Goal: Task Accomplishment & Management: Complete application form

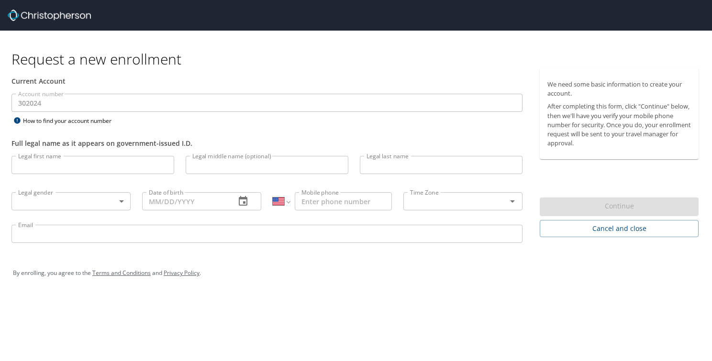
select select "US"
click at [93, 172] on input "Legal first name" at bounding box center [92, 165] width 163 height 18
type input "[PERSON_NAME]"
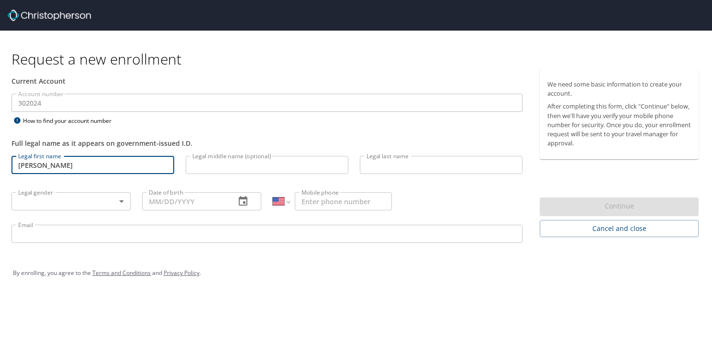
type input "W"
type input "Howe"
type input "01/09/1963"
type input "1 (810) 624-0711"
type input "david.w.howe2@gmail.com"
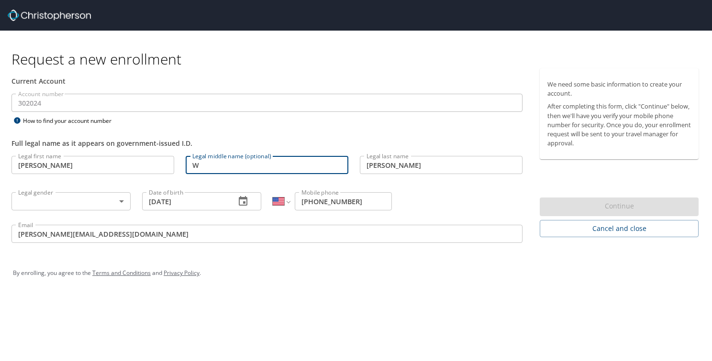
click at [204, 166] on input "W" at bounding box center [267, 165] width 163 height 18
type input "Warren"
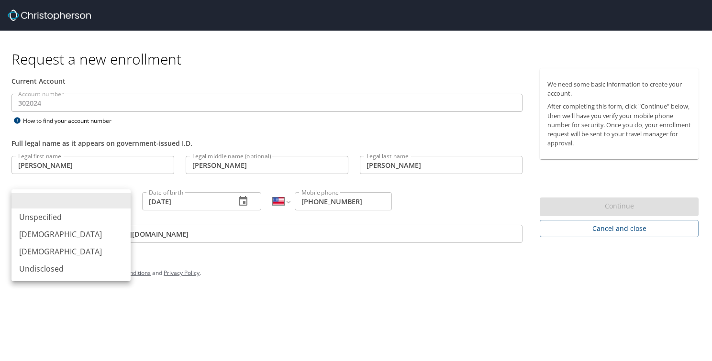
click at [101, 201] on body "Request a new enrollment Current Account Account number 302024 Account number H…" at bounding box center [356, 180] width 712 height 361
click at [71, 233] on li "Male" at bounding box center [70, 234] width 119 height 17
type input "Male"
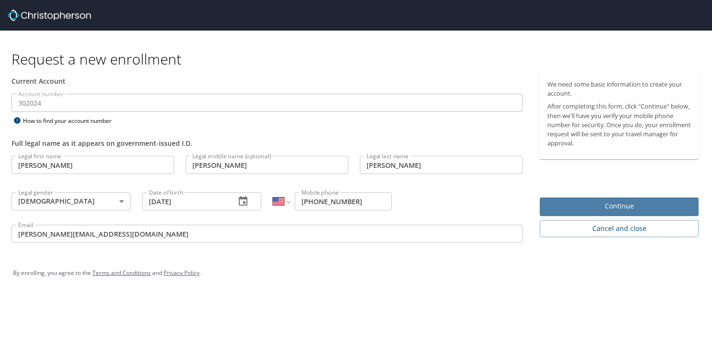
click at [614, 207] on span "Continue" at bounding box center [619, 206] width 144 height 12
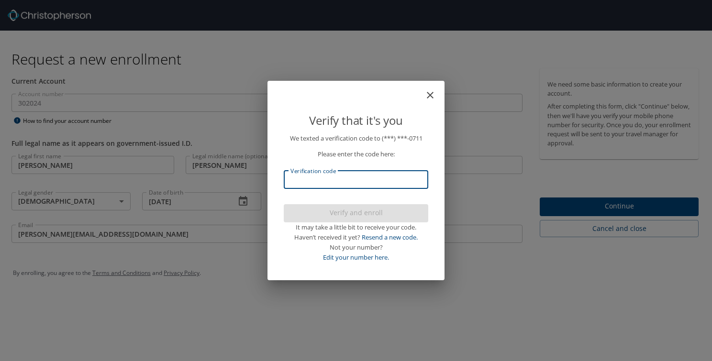
click at [285, 183] on input "Verification code" at bounding box center [356, 180] width 144 height 18
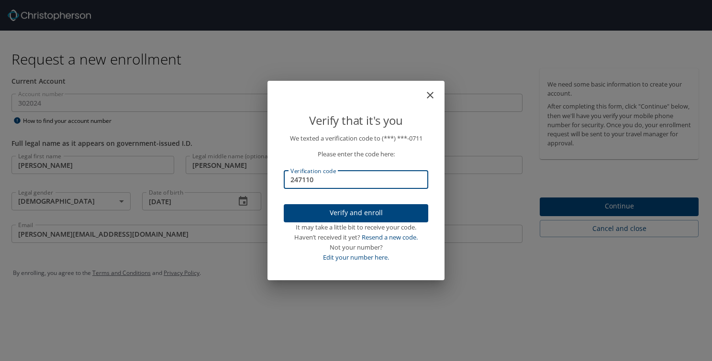
type input "247110"
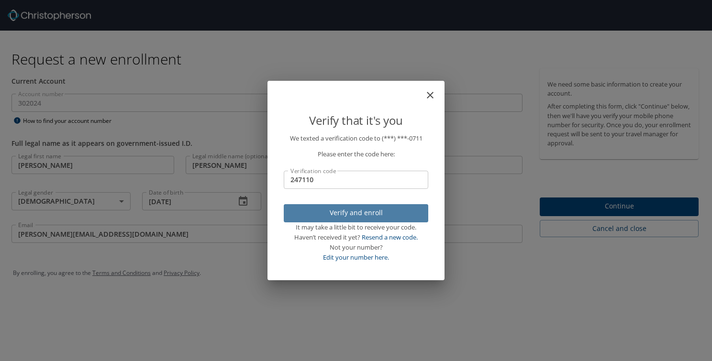
click at [343, 210] on span "Verify and enroll" at bounding box center [355, 213] width 129 height 12
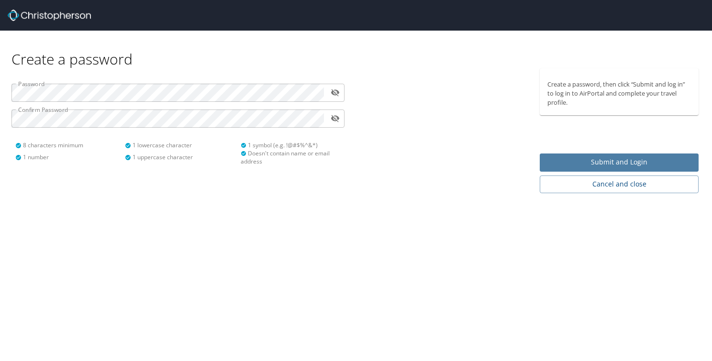
click at [590, 160] on span "Submit and Login" at bounding box center [619, 162] width 144 height 12
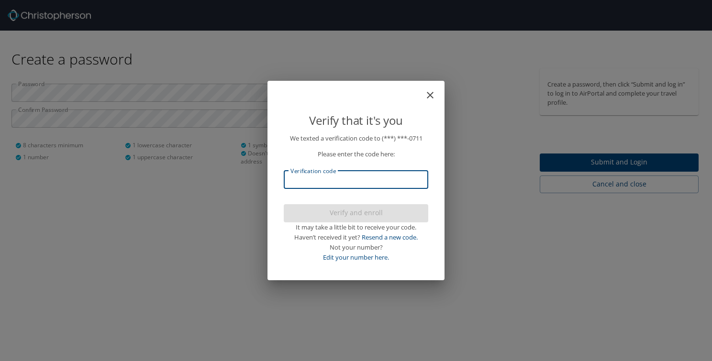
click at [331, 181] on input "Verification code" at bounding box center [356, 180] width 144 height 18
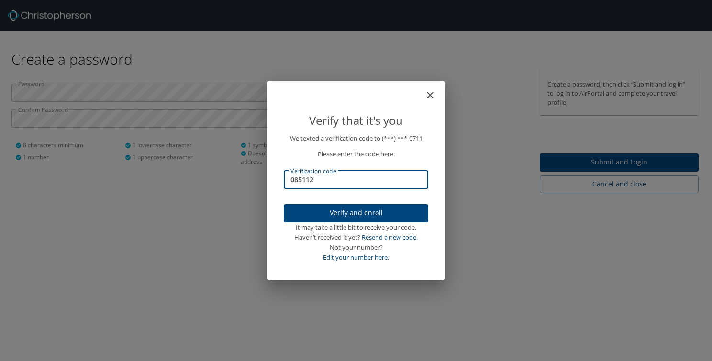
type input "085112"
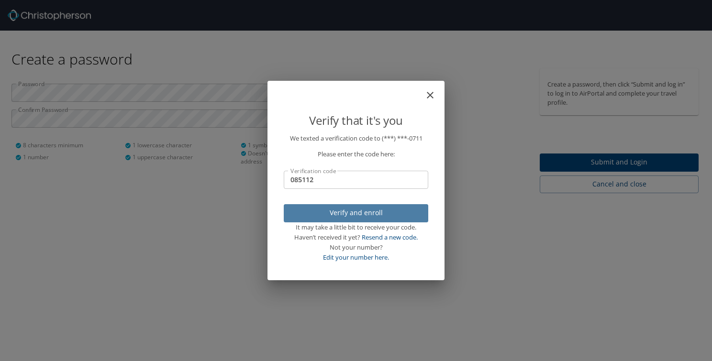
click at [362, 212] on span "Verify and enroll" at bounding box center [355, 213] width 129 height 12
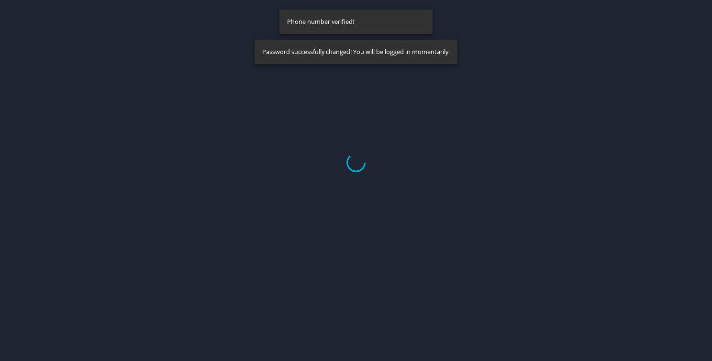
select select "US"
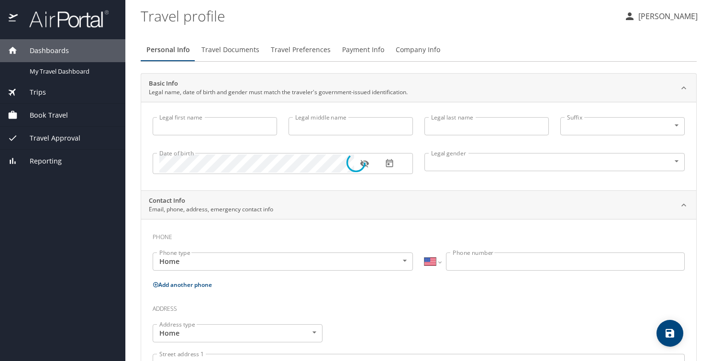
type input "David"
type input "Warren"
type input "Howe"
type input "Male"
select select "US"
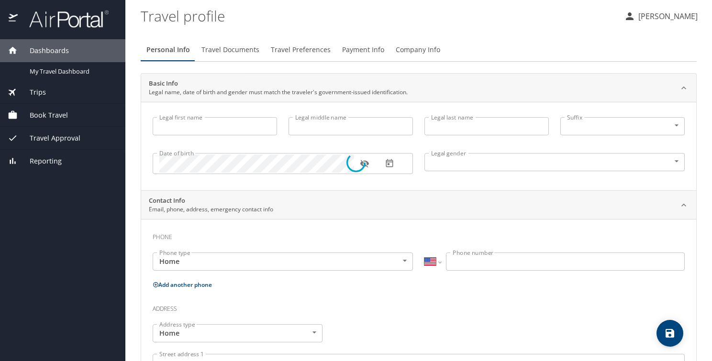
select select "US"
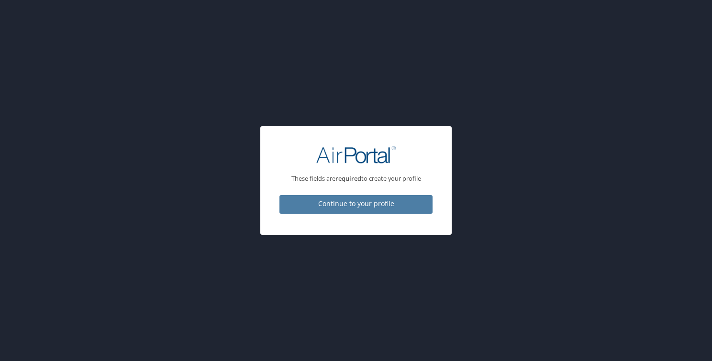
click at [354, 206] on span "Continue to your profile" at bounding box center [356, 204] width 138 height 12
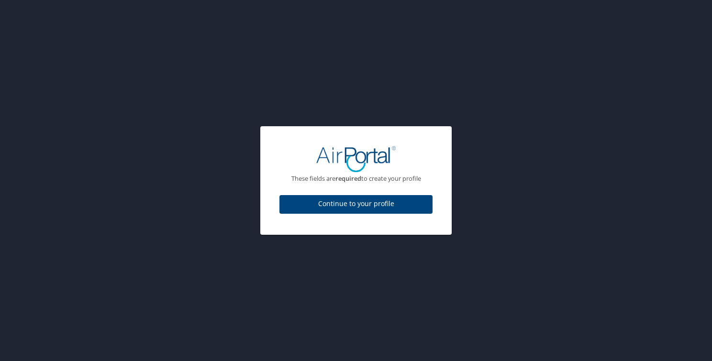
select select "US"
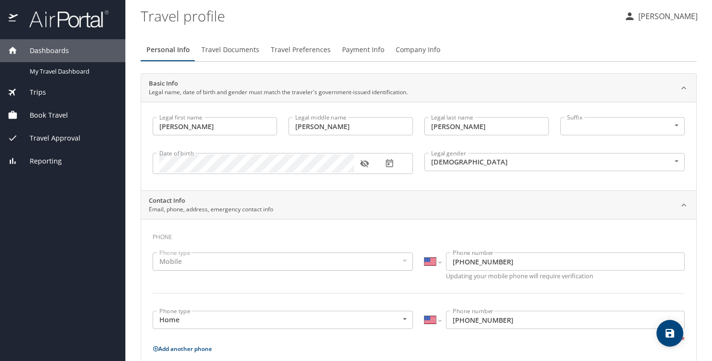
scroll to position [310, 0]
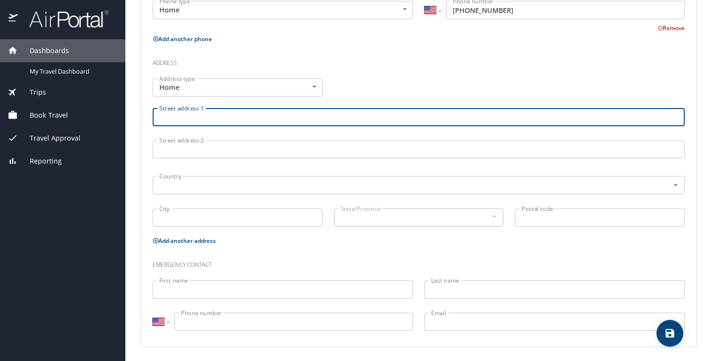
click at [177, 114] on input "Street address 1" at bounding box center [419, 117] width 532 height 18
type input "1145 Maplewood"
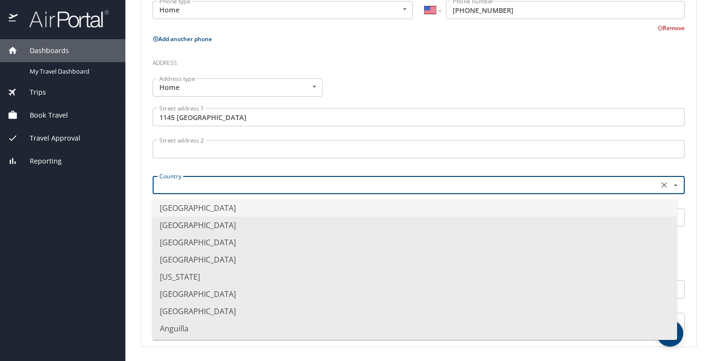
click at [176, 185] on input "text" at bounding box center [404, 185] width 498 height 12
click at [194, 207] on li "United States of America" at bounding box center [414, 207] width 525 height 17
type input "United States of America"
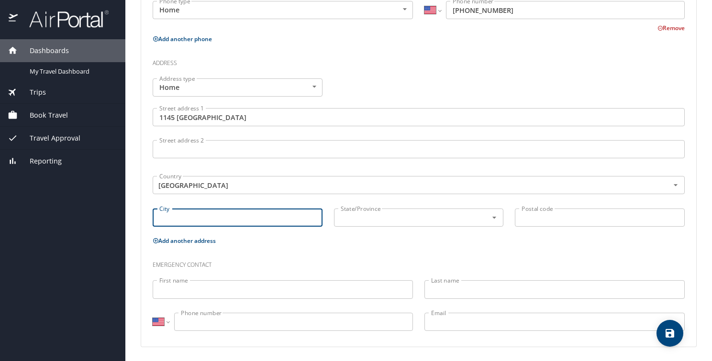
click at [178, 221] on input "City" at bounding box center [238, 218] width 170 height 18
type input "Beaverton"
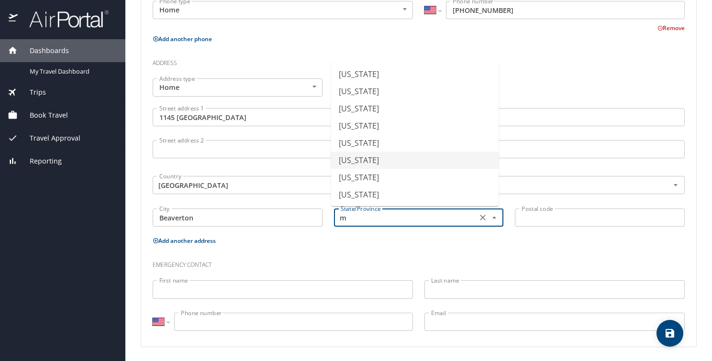
click at [371, 160] on li "Michigan" at bounding box center [414, 160] width 167 height 17
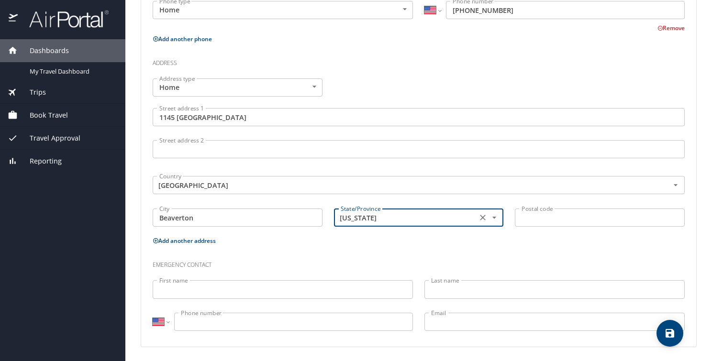
type input "Michigan"
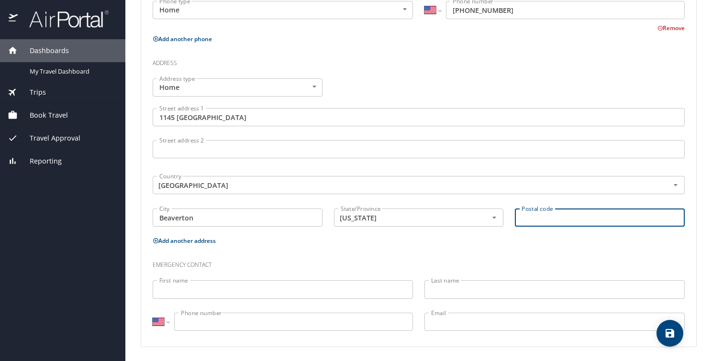
click at [532, 221] on input "Postal code" at bounding box center [600, 218] width 170 height 18
type input "48612"
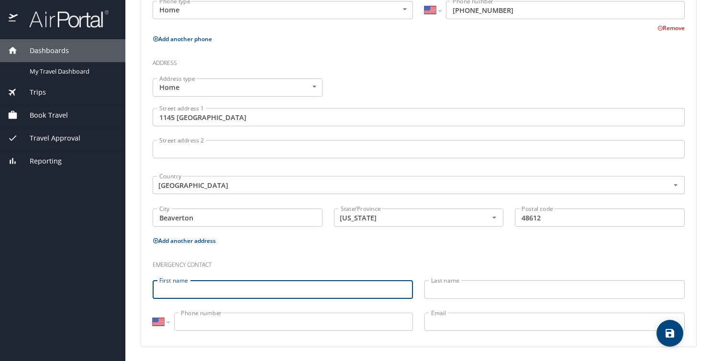
click at [260, 289] on input "First name" at bounding box center [283, 289] width 260 height 18
type input "Kelly"
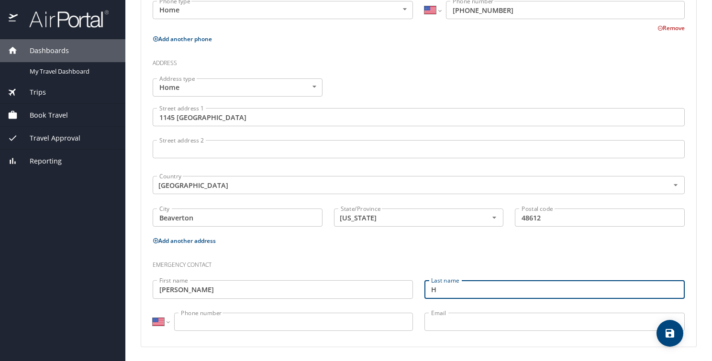
type input "Howe"
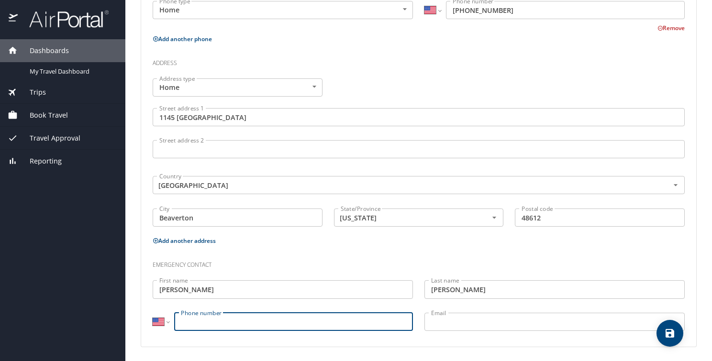
click at [237, 323] on input "Phone number" at bounding box center [293, 322] width 239 height 18
type input "(810) 624-0911"
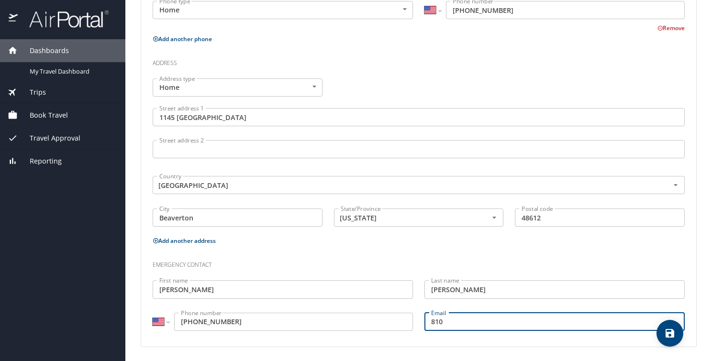
click at [508, 359] on div "Personal Info Travel Documents Travel Preferences Payment Info Company Info Bas…" at bounding box center [419, 42] width 556 height 642
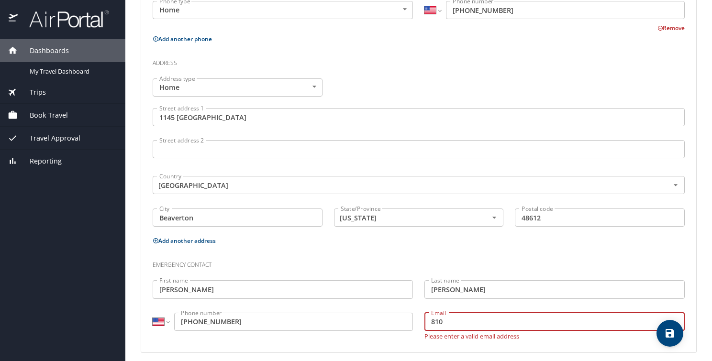
click at [449, 321] on input "810" at bounding box center [554, 322] width 260 height 18
type input "8"
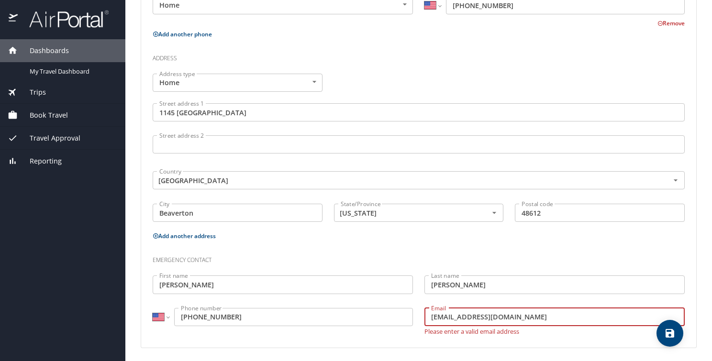
scroll to position [316, 0]
click at [431, 314] on input "howebuggy@aol.com" at bounding box center [554, 316] width 260 height 18
click at [431, 314] on input "owebuggy@aol.com" at bounding box center [554, 316] width 260 height 18
click at [428, 314] on input "owebuggy@aol.com" at bounding box center [554, 316] width 260 height 18
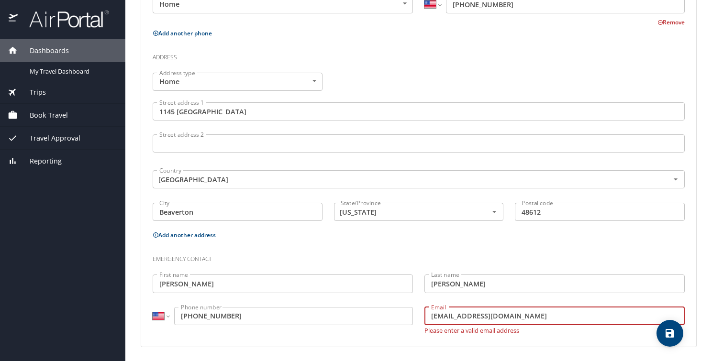
click at [565, 311] on input "Howebuggy@aol.com" at bounding box center [554, 316] width 260 height 18
type input "H"
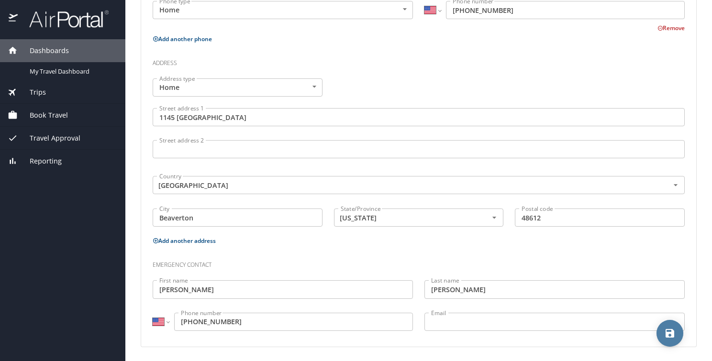
click at [666, 333] on icon "save" at bounding box center [669, 333] width 9 height 9
select select "US"
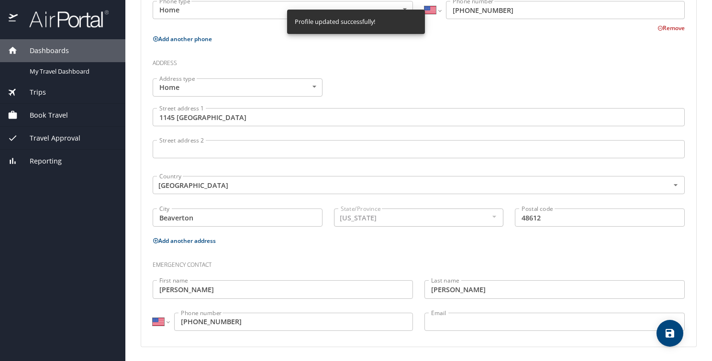
select select "US"
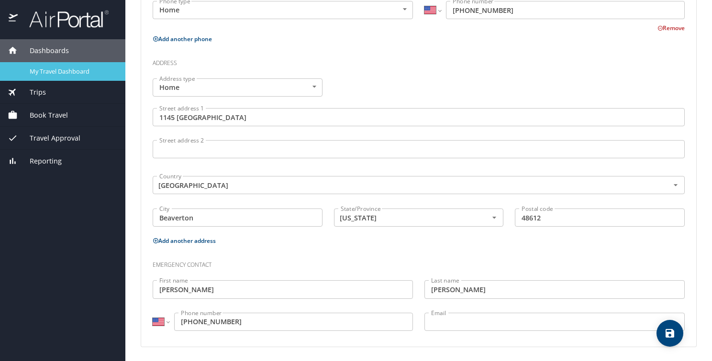
click at [78, 66] on div "My Travel Dashboard" at bounding box center [63, 71] width 110 height 11
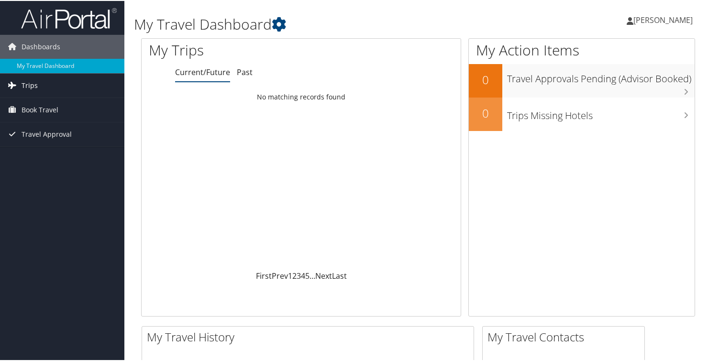
click at [33, 84] on span "Trips" at bounding box center [30, 85] width 16 height 24
click at [301, 80] on ul "Current/Future Past" at bounding box center [318, 71] width 286 height 17
click at [238, 18] on h1 "My Travel Dashboard" at bounding box center [323, 23] width 379 height 20
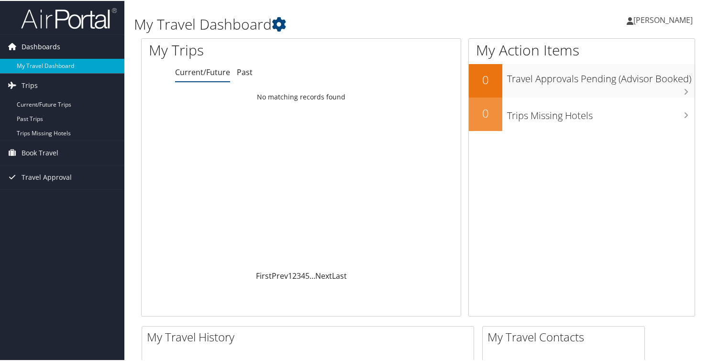
click at [52, 45] on span "Dashboards" at bounding box center [41, 46] width 39 height 24
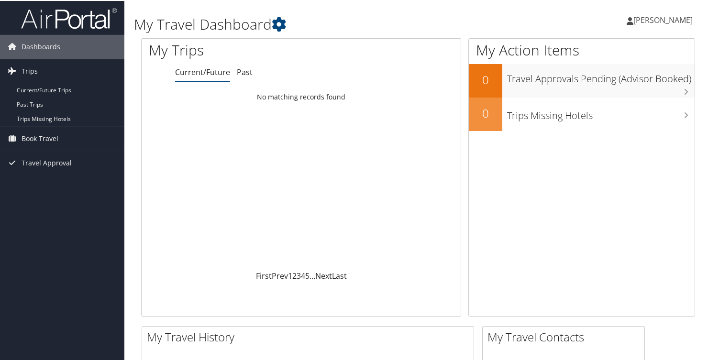
click at [706, 342] on div "My Travel Dashboard David Howe David Howe My Settings Travel Agency Contacts Vi…" at bounding box center [417, 361] width 587 height 723
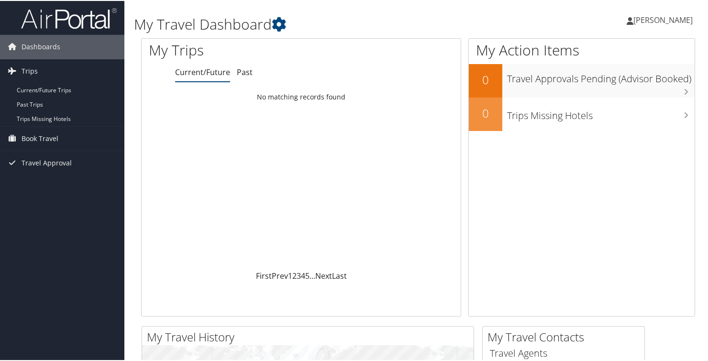
scroll to position [0, 0]
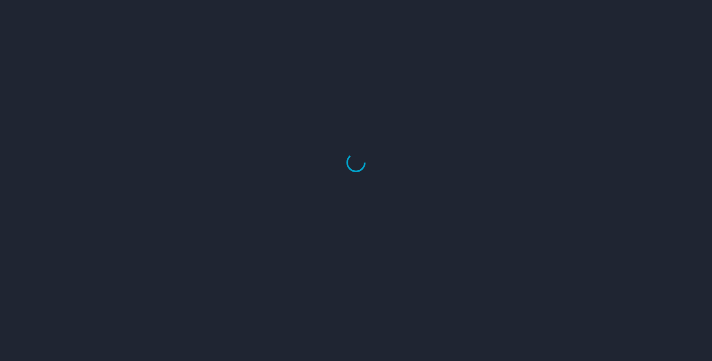
select select "US"
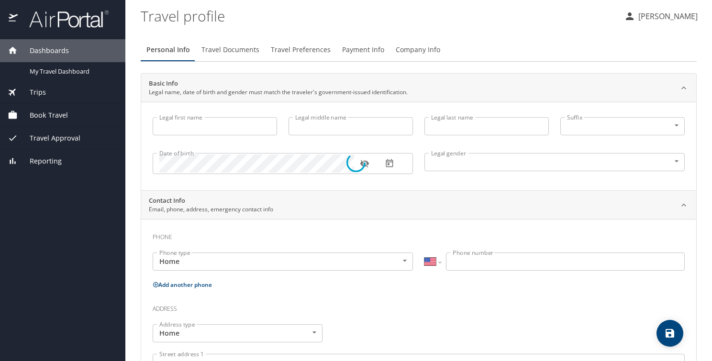
type input "[PERSON_NAME]"
type input "[DEMOGRAPHIC_DATA]"
type input "[PERSON_NAME]"
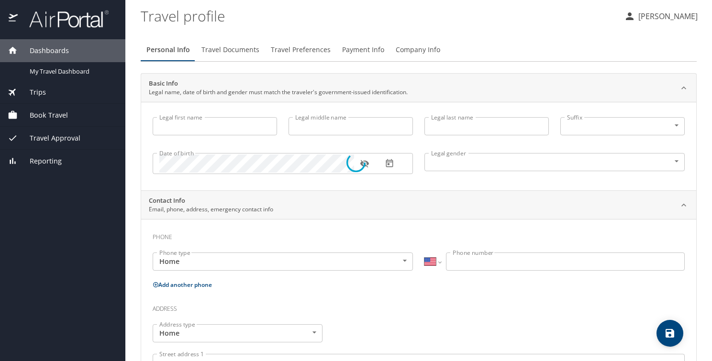
type input "Howe"
type input "(810) 624-0911"
select select "US"
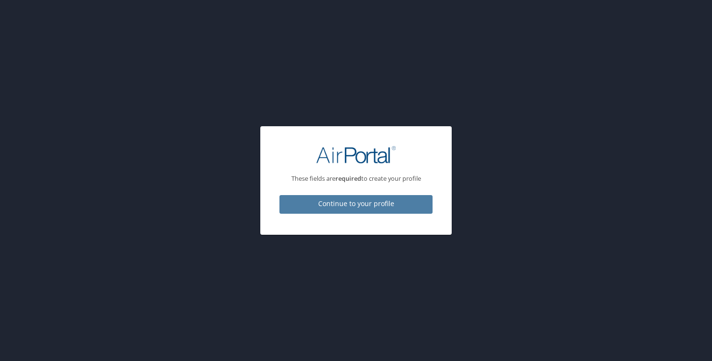
click at [355, 203] on span "Continue to your profile" at bounding box center [356, 204] width 138 height 12
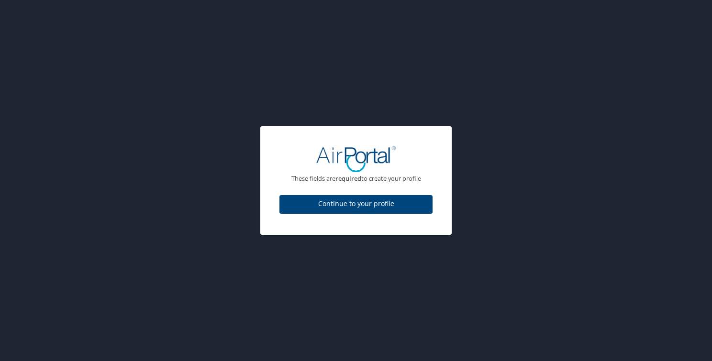
select select "US"
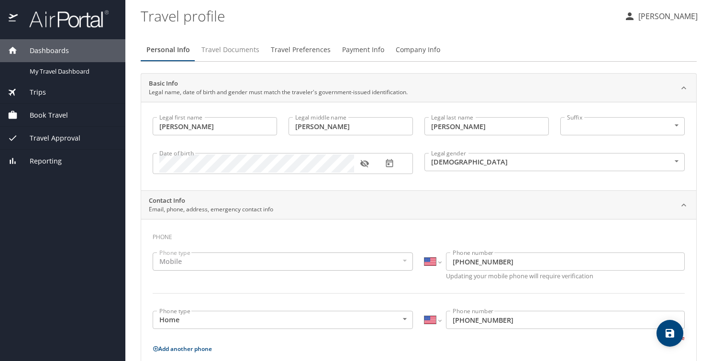
click at [238, 48] on span "Travel Documents" at bounding box center [230, 50] width 58 height 12
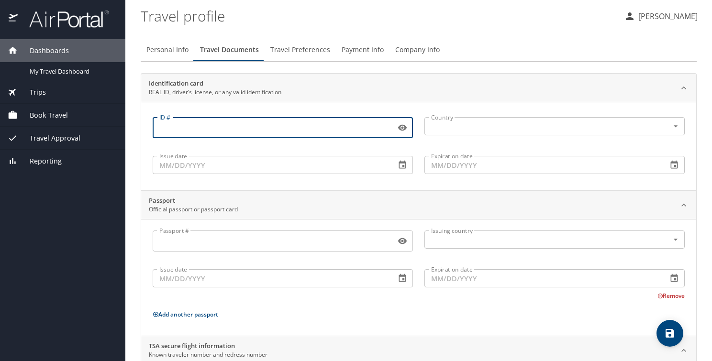
click at [179, 123] on input "ID #" at bounding box center [272, 128] width 239 height 18
type input "h"
type input "H000135866027"
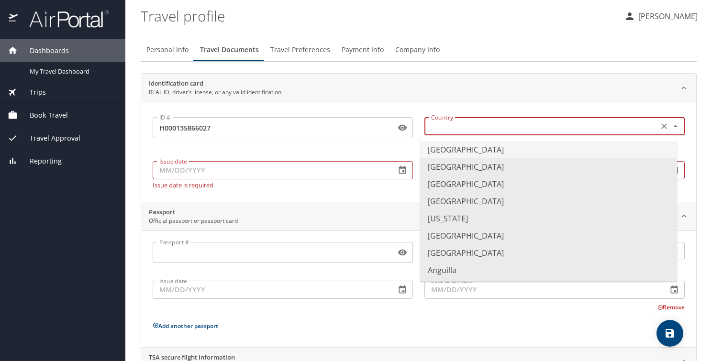
click at [439, 124] on input "text" at bounding box center [540, 126] width 226 height 12
type input "United States of America"
click at [228, 169] on input "Issue date" at bounding box center [270, 170] width 235 height 18
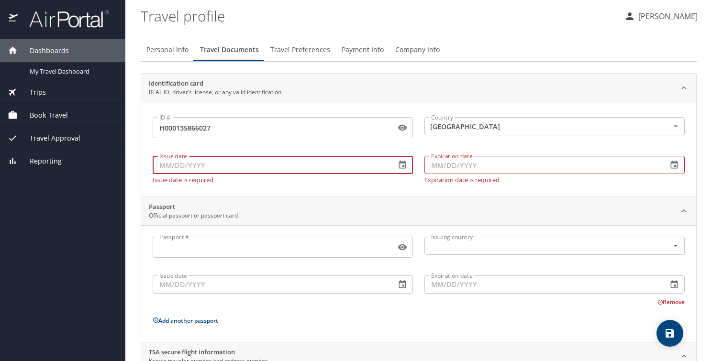
click at [188, 167] on input "Issue date" at bounding box center [270, 165] width 235 height 18
click at [171, 166] on input "01/__/____" at bounding box center [270, 165] width 235 height 18
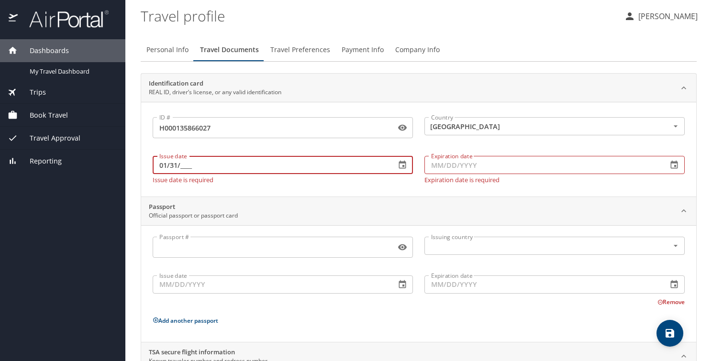
click at [182, 165] on input "01/31/____" at bounding box center [270, 165] width 235 height 18
type input "[DATE]"
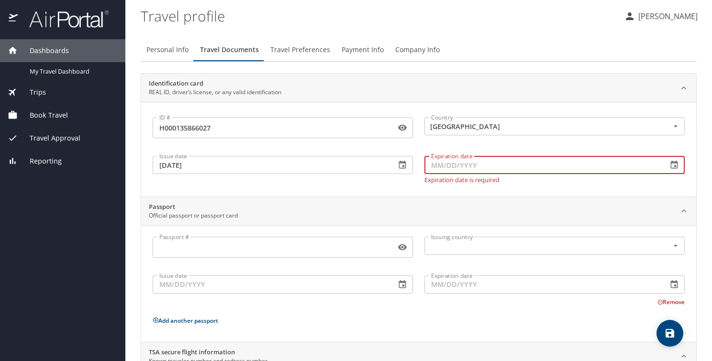
click at [431, 163] on input "Expiration date" at bounding box center [541, 165] width 235 height 18
click at [440, 163] on input "01/__/____" at bounding box center [541, 165] width 235 height 18
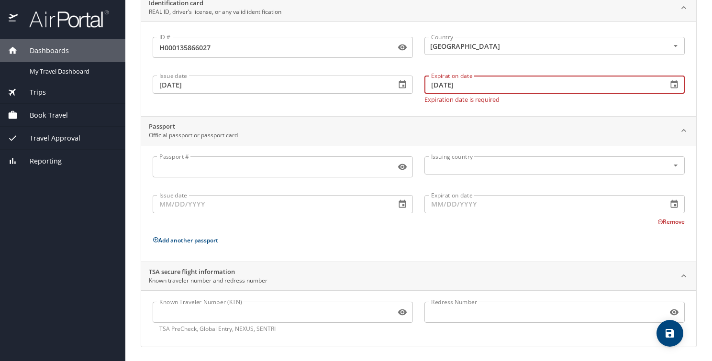
type input "[DATE]"
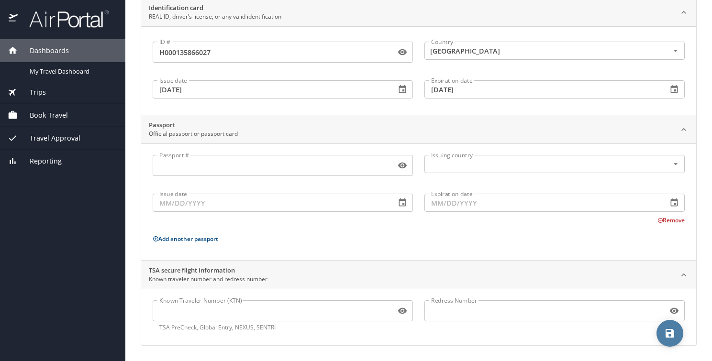
scroll to position [75, 0]
click at [673, 332] on icon "save" at bounding box center [669, 333] width 9 height 9
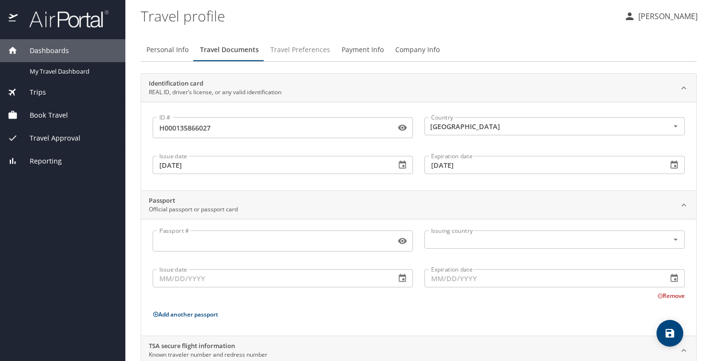
click at [290, 50] on span "Travel Preferences" at bounding box center [300, 50] width 60 height 12
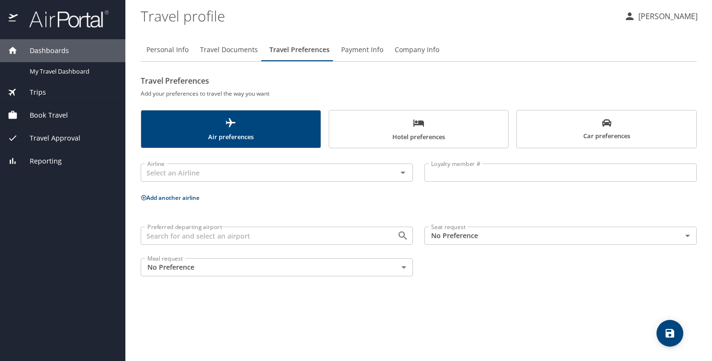
drag, startPoint x: 290, startPoint y: 50, endPoint x: 250, endPoint y: 155, distance: 112.2
click at [250, 155] on div "Personal Info Travel Documents Travel Preferences Payment Info Company Info Tra…" at bounding box center [419, 160] width 556 height 244
click at [402, 172] on icon "Open" at bounding box center [402, 173] width 5 height 2
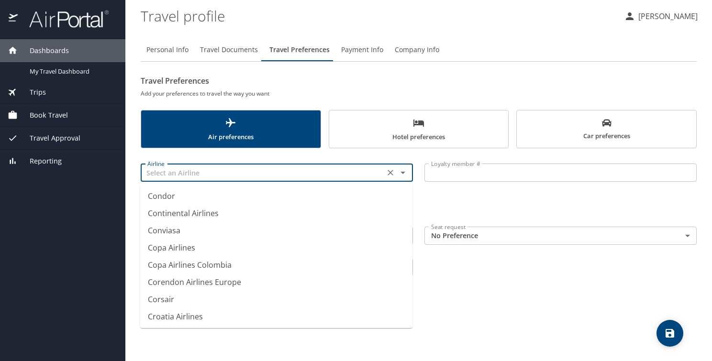
scroll to position [2778, 0]
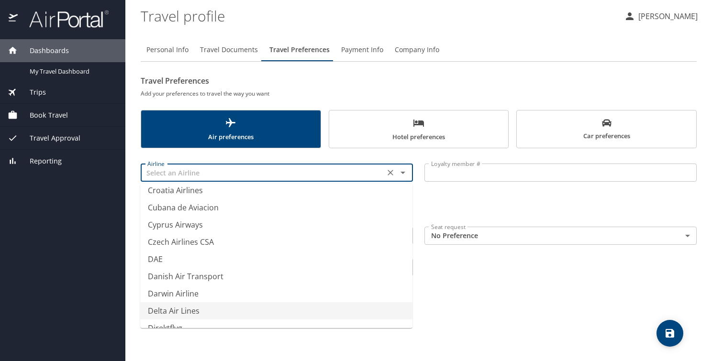
click at [200, 311] on li "Delta Air Lines" at bounding box center [276, 310] width 272 height 17
type input "Delta Air Lines"
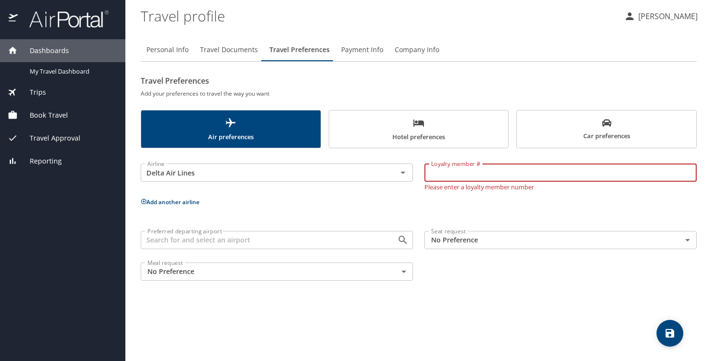
click at [445, 177] on input "Loyalty member #" at bounding box center [560, 173] width 272 height 18
type input "9126833236"
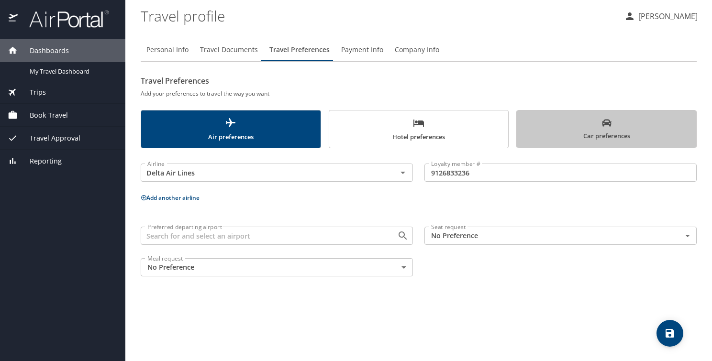
click at [559, 134] on span "Car preferences" at bounding box center [606, 129] width 168 height 23
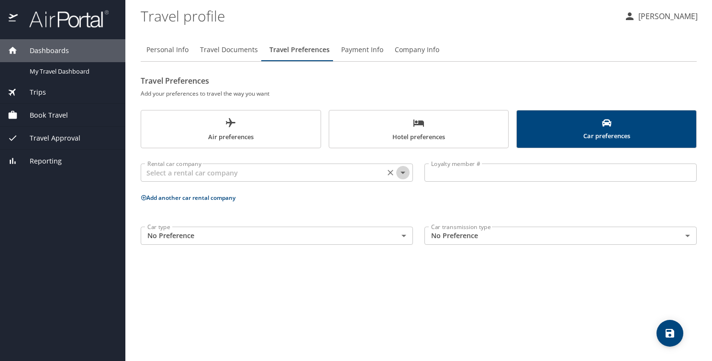
click at [407, 173] on icon "Open" at bounding box center [402, 172] width 11 height 11
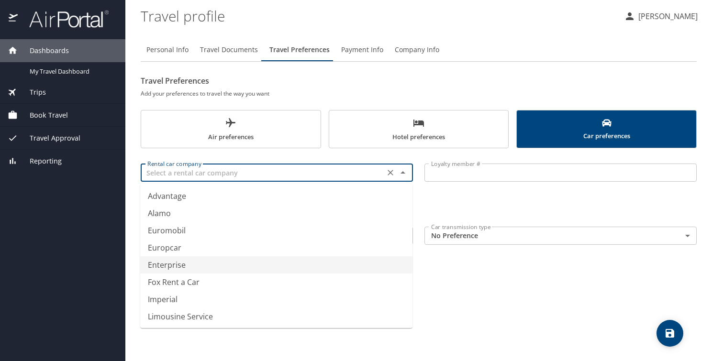
click at [323, 264] on li "Enterprise" at bounding box center [276, 264] width 272 height 17
type input "Enterprise"
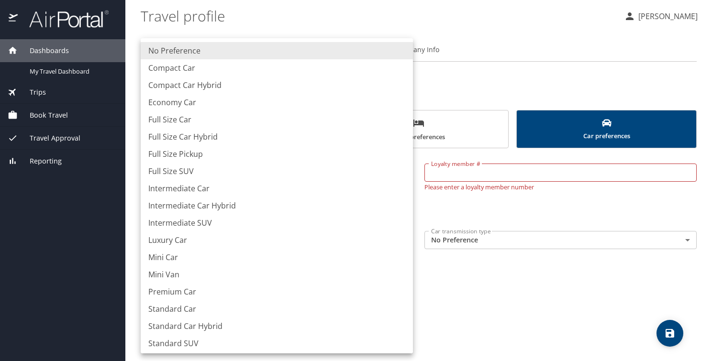
click at [406, 236] on body "Dashboards My Travel Dashboard Trips Current / Future Trips Past Trips Trips Mi…" at bounding box center [356, 180] width 712 height 361
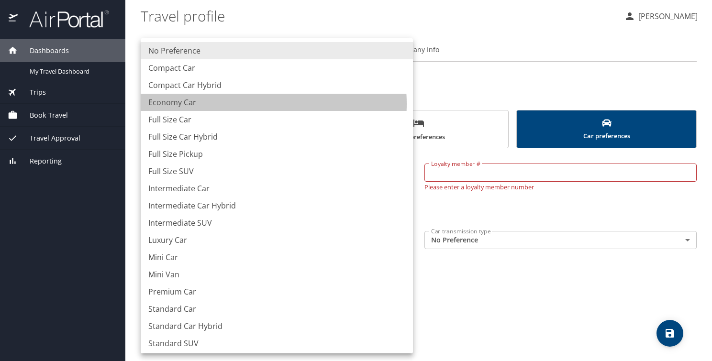
click at [247, 104] on li "Economy Car" at bounding box center [277, 102] width 272 height 17
type input "EconomyCar"
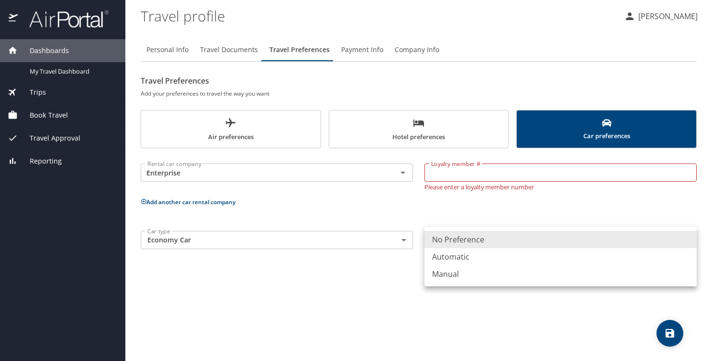
click at [530, 233] on body "Dashboards My Travel Dashboard Trips Current / Future Trips Past Trips Trips Mi…" at bounding box center [356, 180] width 712 height 361
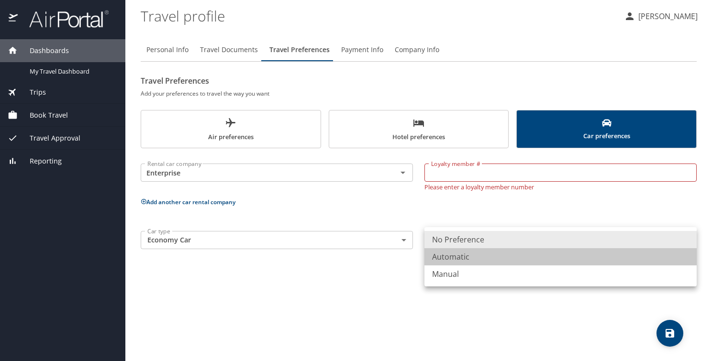
click at [486, 256] on li "Automatic" at bounding box center [560, 256] width 272 height 17
type input "Automatic"
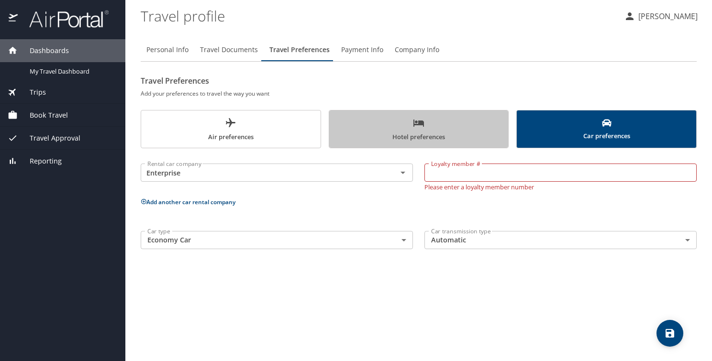
click at [396, 132] on span "Hotel preferences" at bounding box center [419, 129] width 168 height 25
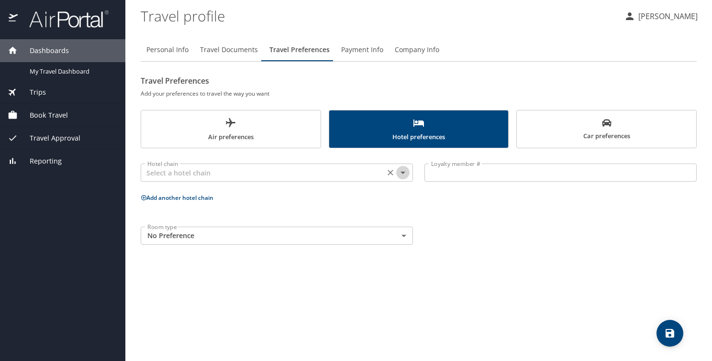
click at [404, 170] on icon "Open" at bounding box center [402, 172] width 11 height 11
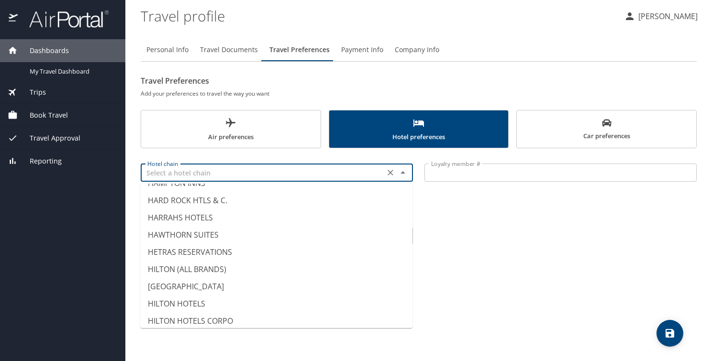
scroll to position [2063, 0]
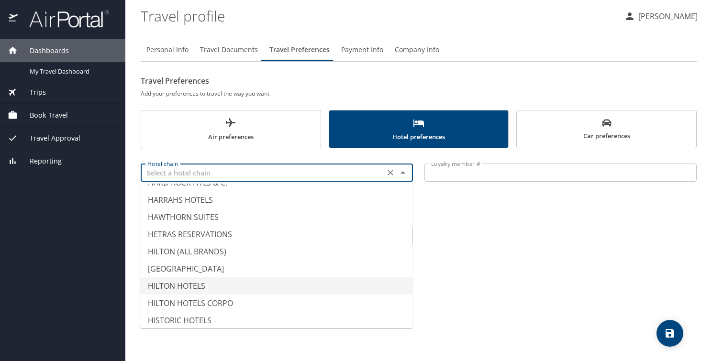
click at [210, 279] on li "HILTON HOTELS" at bounding box center [276, 285] width 272 height 17
type input "HILTON HOTELS"
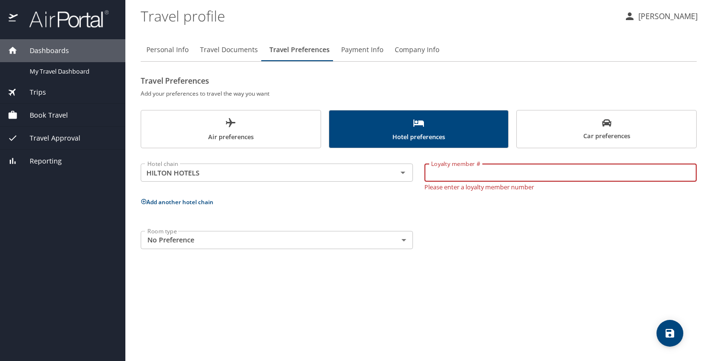
click at [442, 174] on input "Loyalty member #" at bounding box center [560, 173] width 272 height 18
type input "230759112"
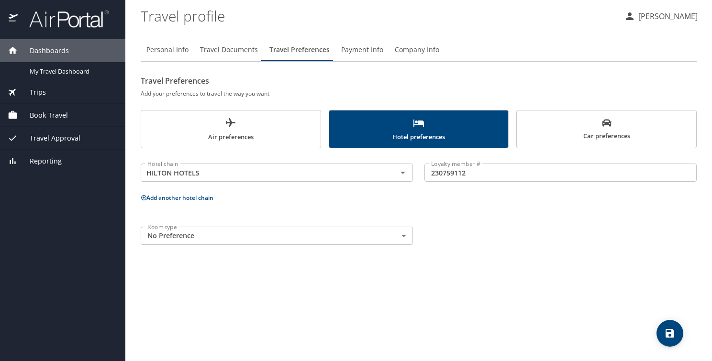
click at [143, 199] on icon at bounding box center [144, 198] width 6 height 6
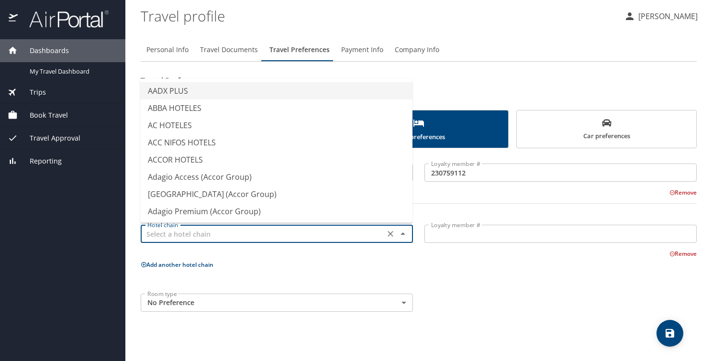
click at [182, 236] on input "text" at bounding box center [263, 234] width 238 height 12
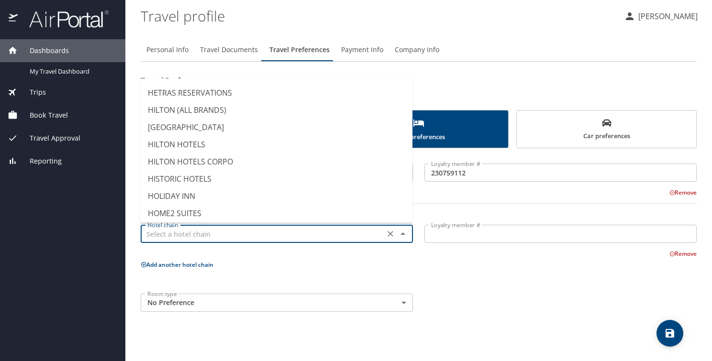
scroll to position [2105, 0]
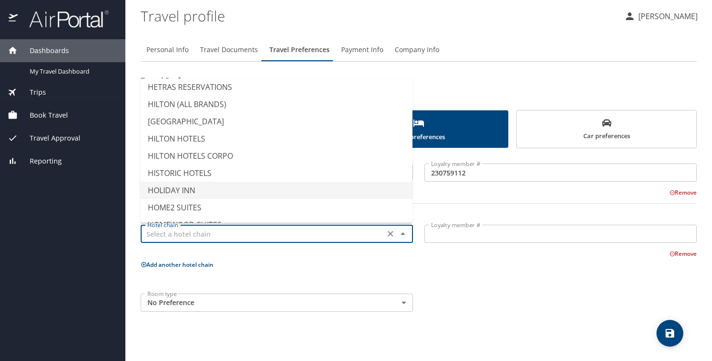
click at [182, 189] on li "HOLIDAY INN" at bounding box center [276, 190] width 272 height 17
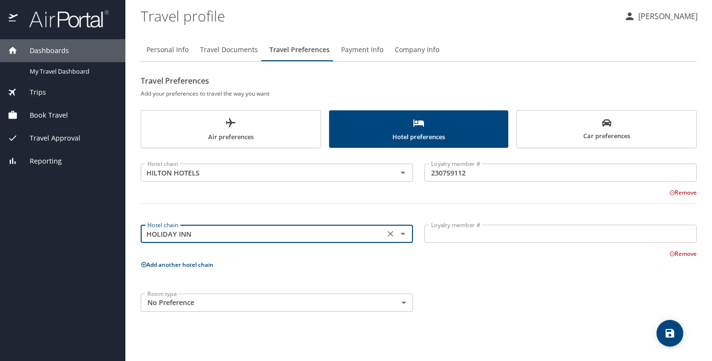
type input "HOLIDAY INN"
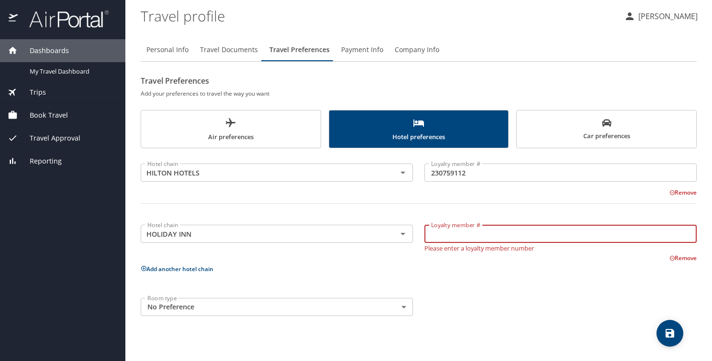
click at [454, 235] on input "Loyalty member #" at bounding box center [560, 234] width 272 height 18
click at [475, 234] on input "Loyalty member #" at bounding box center [560, 234] width 272 height 18
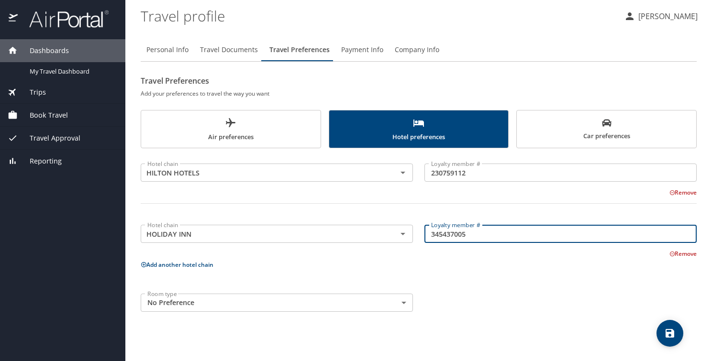
type input "345437005"
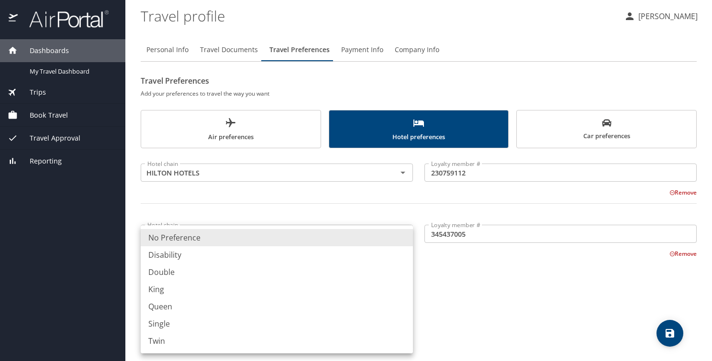
click at [408, 300] on body "Dashboards My Travel Dashboard Trips Current / Future Trips Past Trips Trips Mi…" at bounding box center [356, 180] width 712 height 361
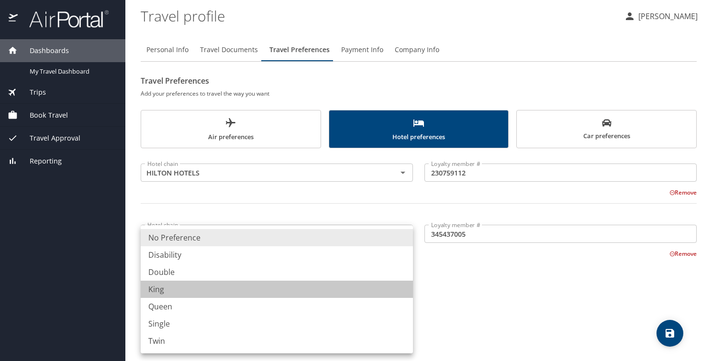
click at [369, 288] on li "King" at bounding box center [277, 289] width 272 height 17
type input "King"
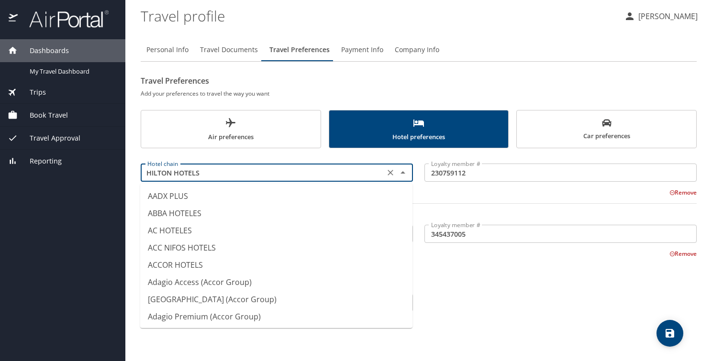
click at [342, 175] on input "HILTON HOTELS" at bounding box center [263, 172] width 238 height 12
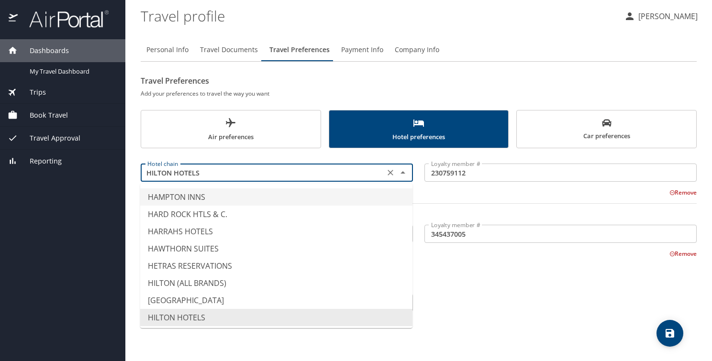
type input "HAMPTON INNS"
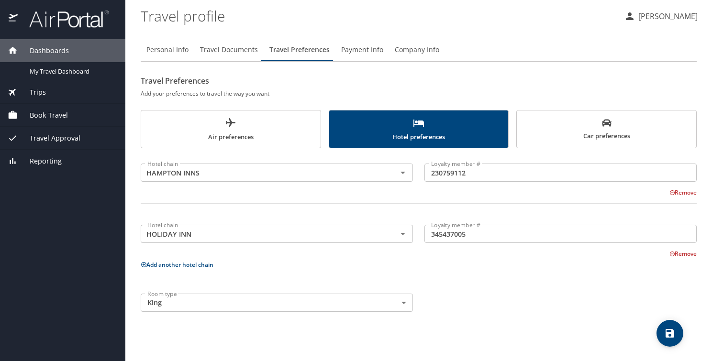
click at [469, 185] on div "Loyalty member # 230759112 Loyalty member #" at bounding box center [561, 173] width 284 height 38
click at [668, 335] on icon "save" at bounding box center [669, 333] width 9 height 9
click at [363, 50] on span "Payment Info" at bounding box center [362, 50] width 42 height 12
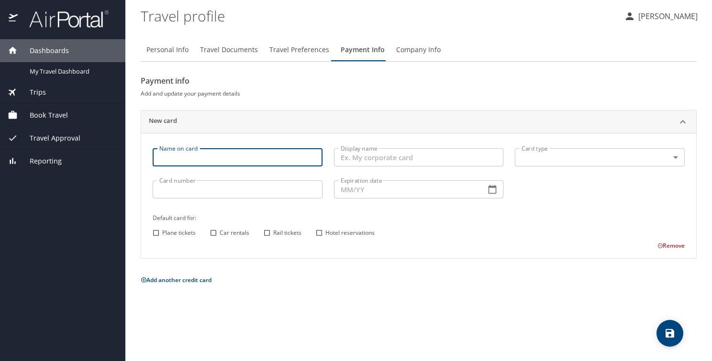
click at [229, 156] on input "Name on card" at bounding box center [238, 157] width 170 height 18
type input "4137202709006678"
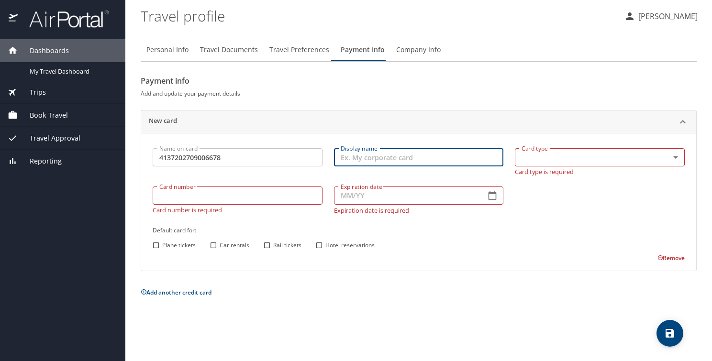
click at [416, 158] on input "Display name" at bounding box center [419, 157] width 170 height 18
click at [673, 157] on body "Dashboards My Travel Dashboard Trips Current / Future Trips Past Trips Trips Mi…" at bounding box center [356, 180] width 712 height 361
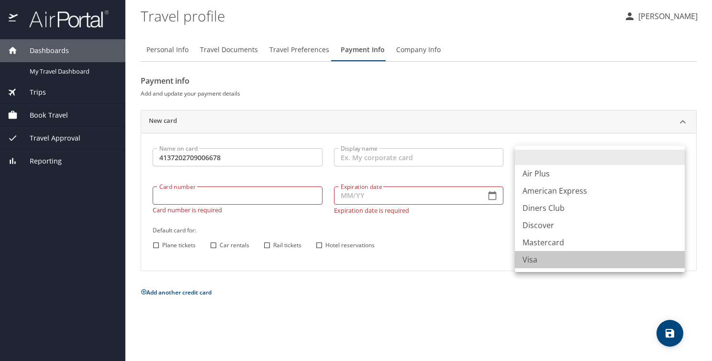
click at [602, 262] on li "Visa" at bounding box center [600, 259] width 170 height 17
type input "VI"
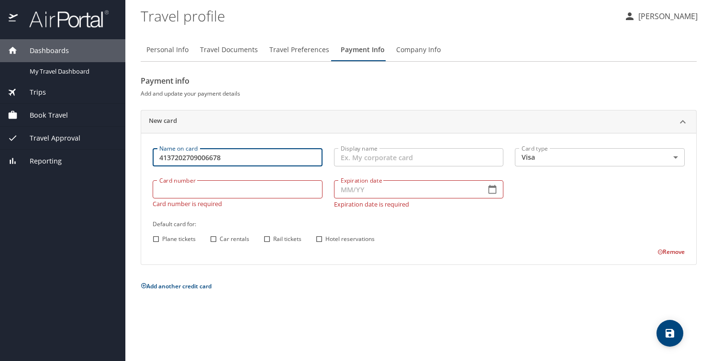
drag, startPoint x: 159, startPoint y: 157, endPoint x: 230, endPoint y: 159, distance: 70.3
click at [230, 159] on input "4137202709006678" at bounding box center [238, 157] width 170 height 18
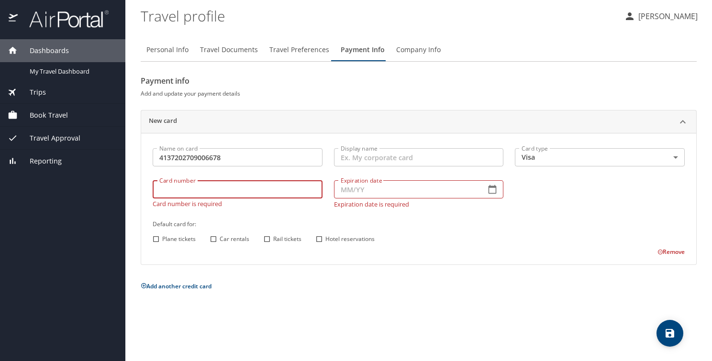
click at [175, 189] on input "Card number" at bounding box center [238, 189] width 170 height 18
paste input "4137202709006678"
type input "4137202709006678"
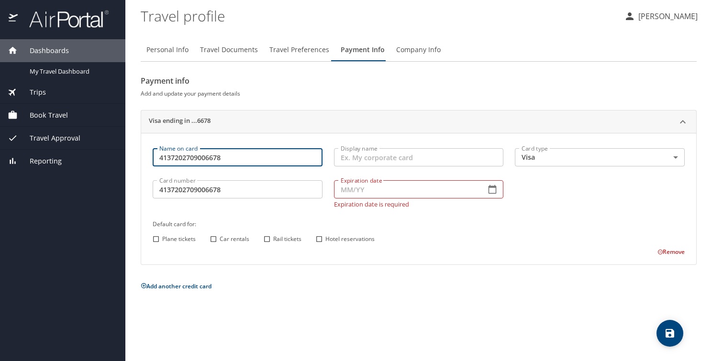
click at [228, 155] on input "4137202709006678" at bounding box center [238, 157] width 170 height 18
type input "4"
click at [228, 155] on input "[PERSON_NAME]" at bounding box center [238, 157] width 170 height 18
type input "David W. Howe"
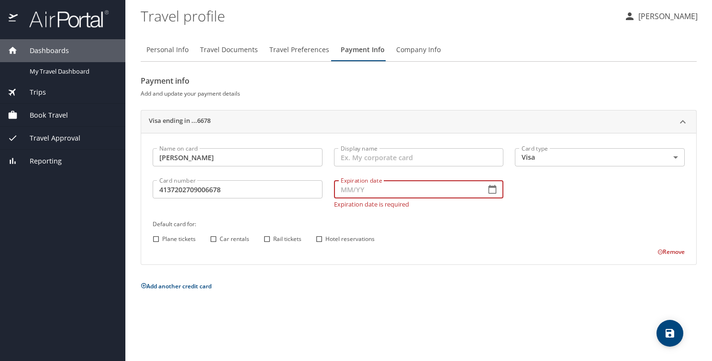
click at [372, 190] on input "Expiration date" at bounding box center [406, 189] width 144 height 18
type input "10/20"
click at [152, 238] on input "Plane tickets" at bounding box center [156, 239] width 12 height 12
checkbox input "true"
click at [215, 238] on input "Car rentals" at bounding box center [213, 239] width 12 height 12
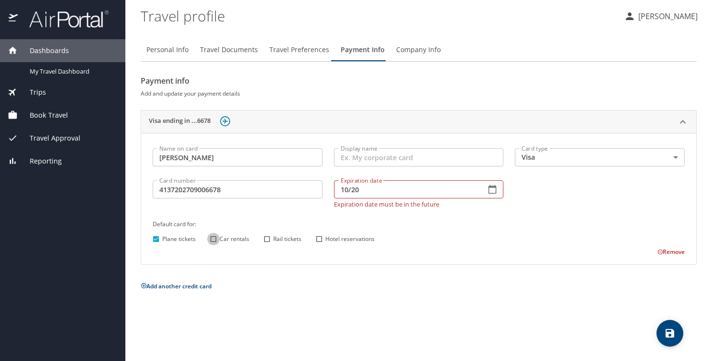
checkbox input "true"
click at [319, 238] on input "Hotel reservations" at bounding box center [319, 239] width 12 height 12
checkbox input "true"
click at [670, 336] on icon "save" at bounding box center [669, 333] width 11 height 11
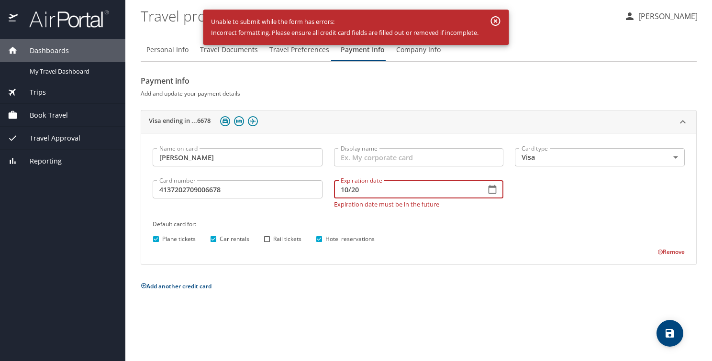
click at [367, 192] on input "10/20" at bounding box center [406, 189] width 144 height 18
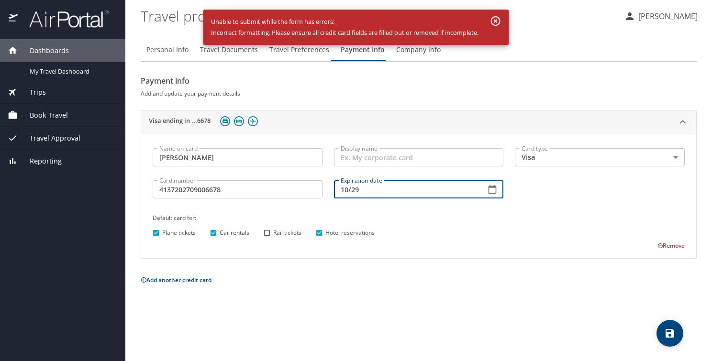
type input "10/29"
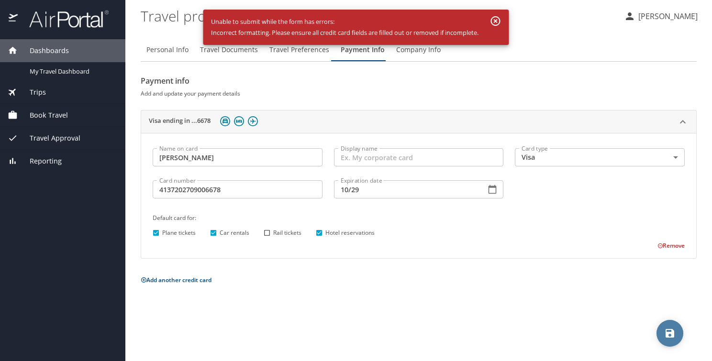
click at [668, 329] on icon "save" at bounding box center [669, 333] width 9 height 9
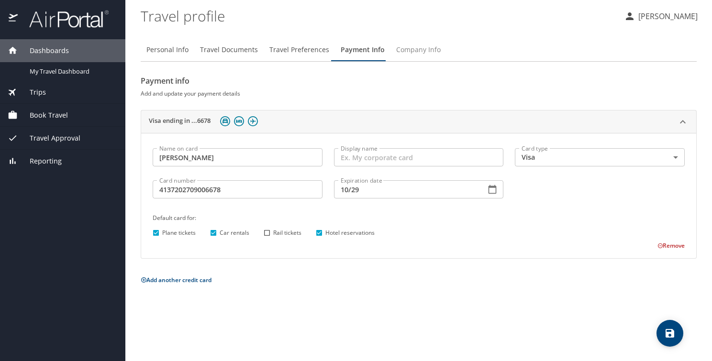
click at [411, 53] on span "Company Info" at bounding box center [418, 50] width 44 height 12
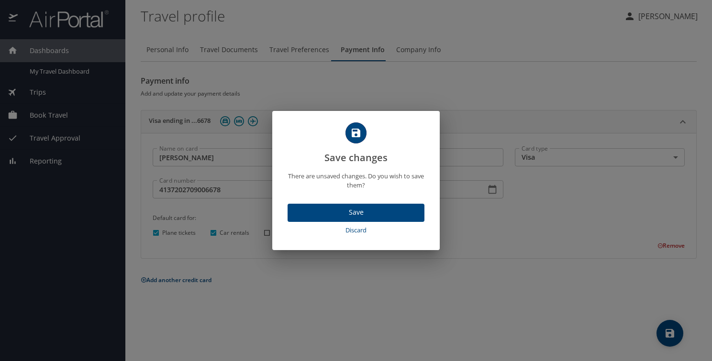
click at [334, 204] on button "Save" at bounding box center [355, 213] width 137 height 19
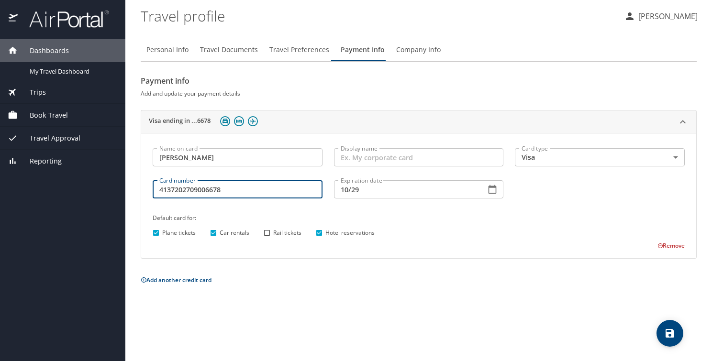
click at [172, 188] on input "4137202709006678" at bounding box center [238, 189] width 170 height 18
type input "4147202709006678"
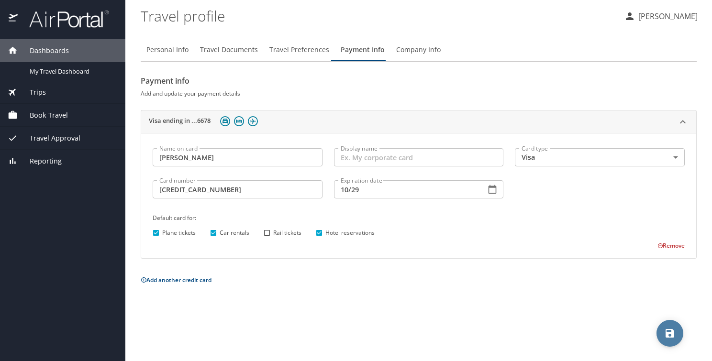
click at [666, 330] on icon "save" at bounding box center [669, 333] width 11 height 11
click at [670, 329] on icon "save" at bounding box center [669, 333] width 11 height 11
click at [414, 50] on span "Company Info" at bounding box center [418, 50] width 44 height 12
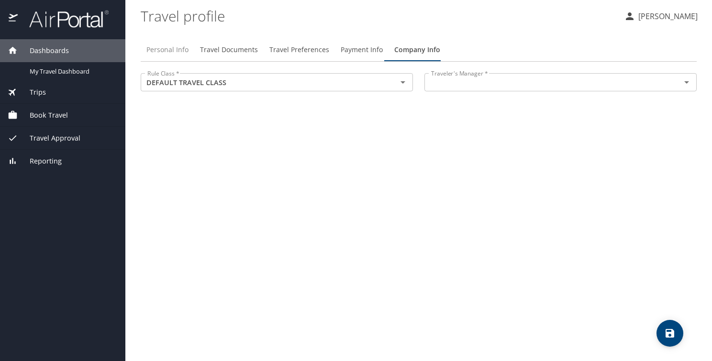
click at [160, 50] on span "Personal Info" at bounding box center [167, 50] width 42 height 12
select select "US"
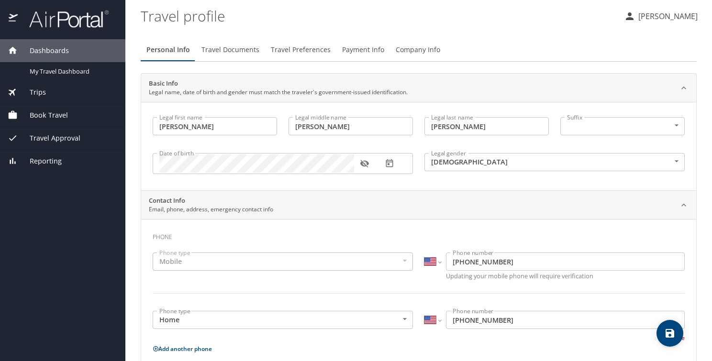
click at [42, 91] on span "Trips" at bounding box center [32, 92] width 28 height 11
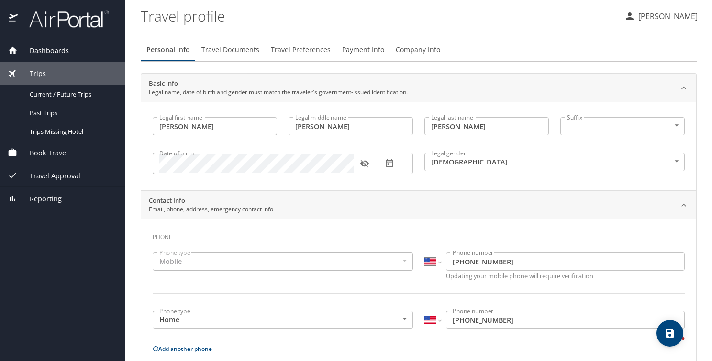
click at [72, 155] on div "Book Travel" at bounding box center [63, 153] width 110 height 11
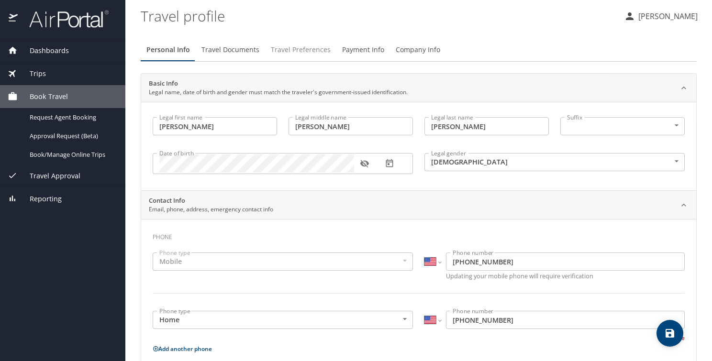
click at [300, 52] on span "Travel Preferences" at bounding box center [301, 50] width 60 height 12
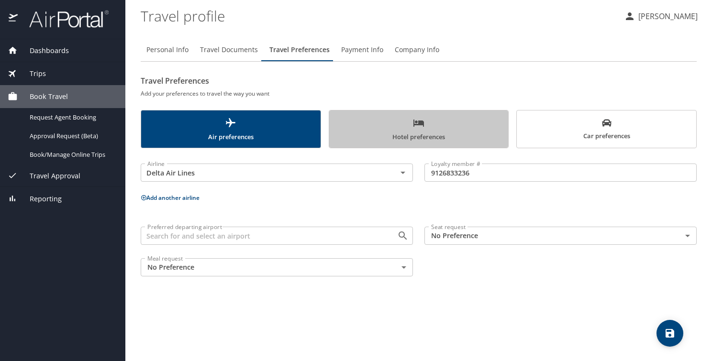
click at [390, 134] on span "Hotel preferences" at bounding box center [419, 129] width 168 height 25
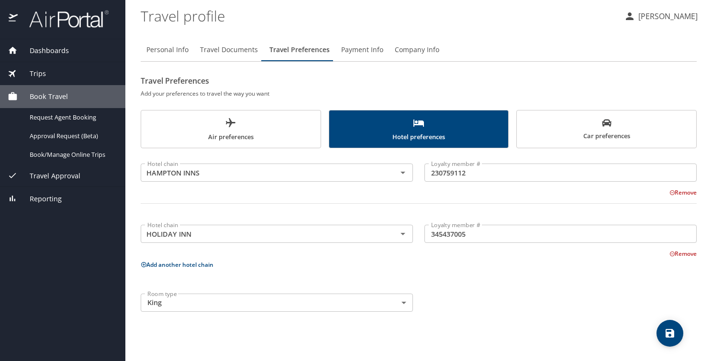
click at [144, 266] on icon at bounding box center [143, 264] width 5 height 5
click at [144, 266] on div at bounding box center [418, 270] width 567 height 23
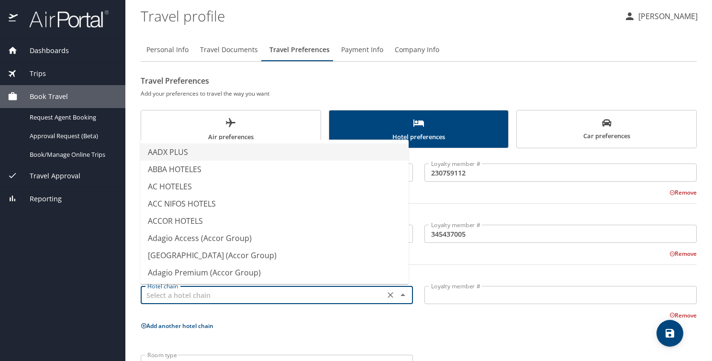
click at [170, 295] on input "text" at bounding box center [263, 295] width 238 height 12
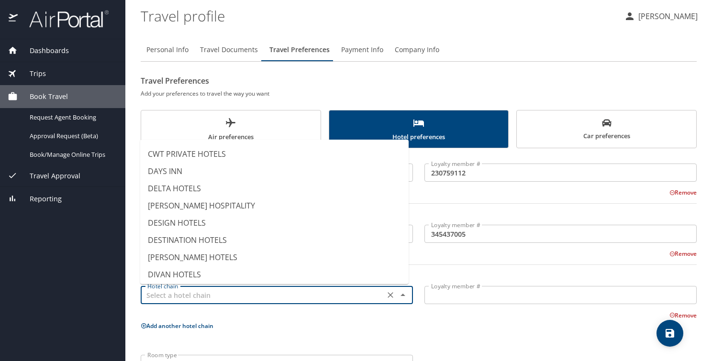
scroll to position [1108, 0]
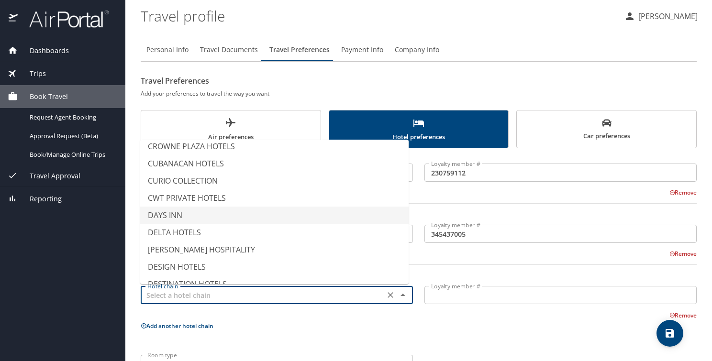
click at [245, 207] on li "DAYS INN" at bounding box center [274, 215] width 268 height 17
type input "DAYS INN"
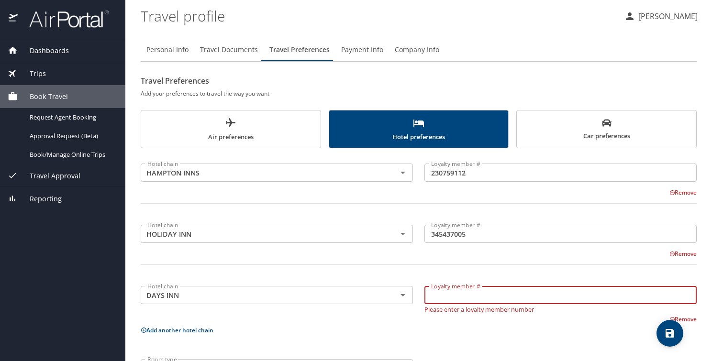
click at [469, 298] on input "Loyalty member #" at bounding box center [560, 295] width 272 height 18
type input "119491622H"
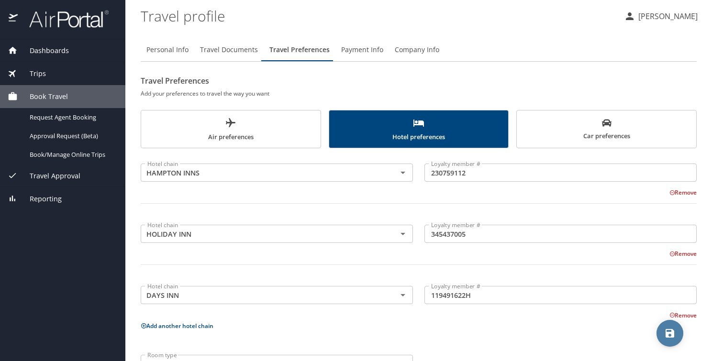
click at [667, 331] on icon "save" at bounding box center [669, 333] width 11 height 11
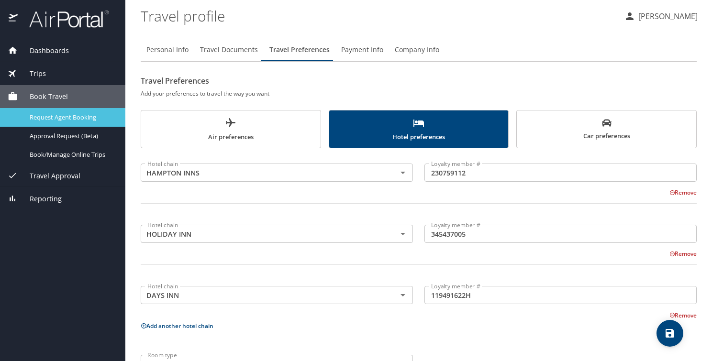
click at [76, 122] on link "Request Agent Booking" at bounding box center [62, 117] width 125 height 19
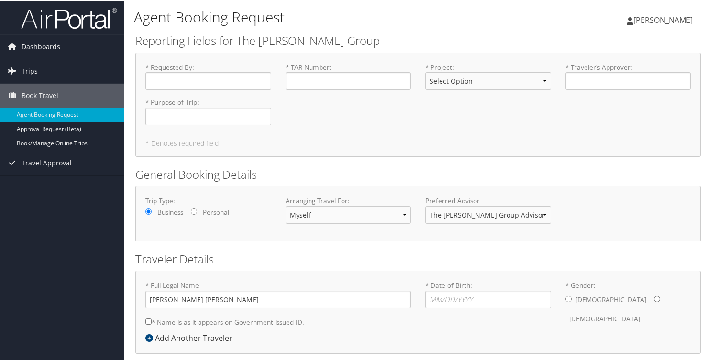
click at [76, 122] on link "Approval Request (Beta)" at bounding box center [62, 128] width 124 height 14
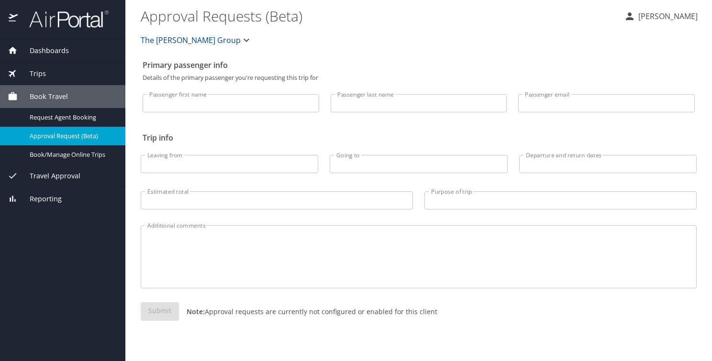
select select "US"
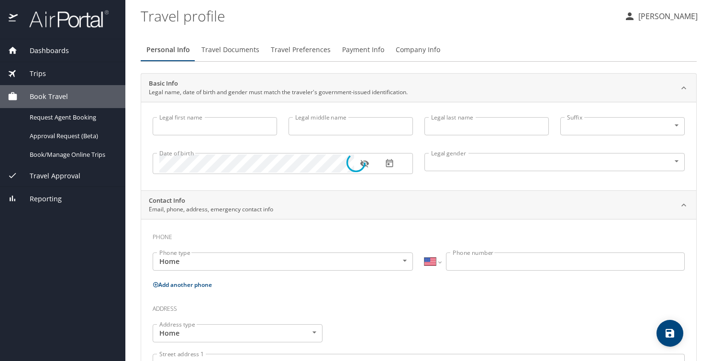
type input "[PERSON_NAME]"
type input "[DEMOGRAPHIC_DATA]"
type input "[PERSON_NAME]"
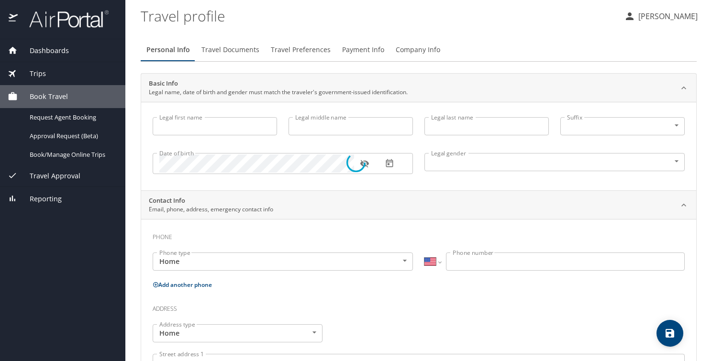
type input "[PERSON_NAME]"
type input "[PHONE_NUMBER]"
select select "US"
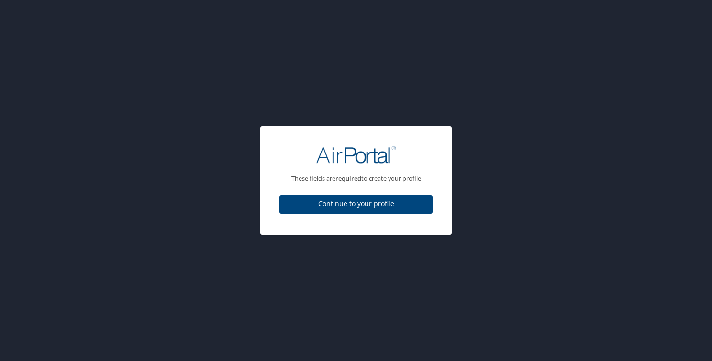
click at [76, 122] on div "These fields are required to create your profile Continue to your profile" at bounding box center [356, 180] width 712 height 361
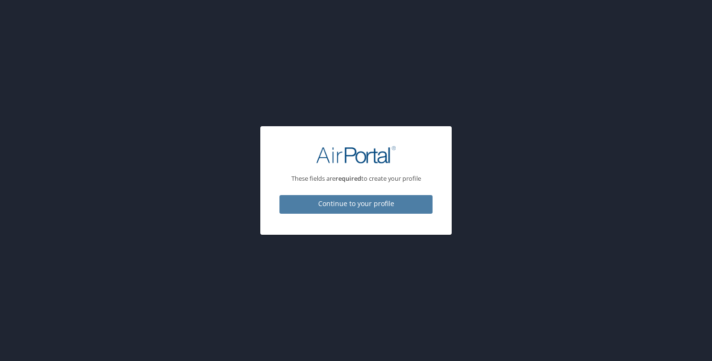
click at [346, 205] on span "Continue to your profile" at bounding box center [356, 204] width 138 height 12
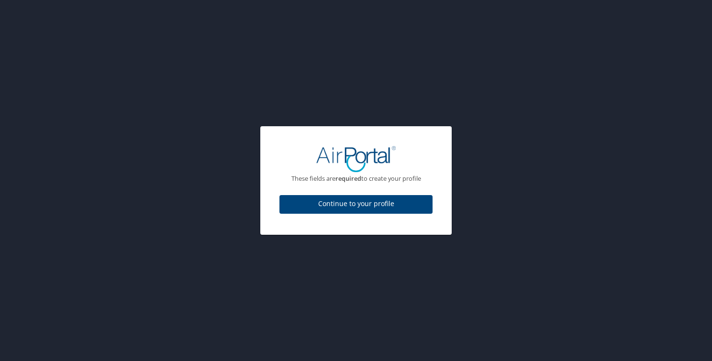
select select "US"
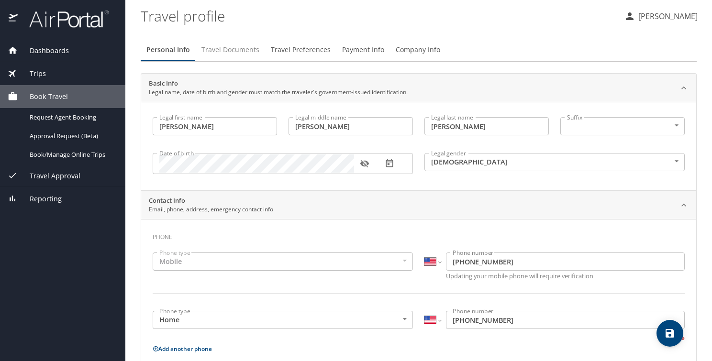
click at [238, 52] on span "Travel Documents" at bounding box center [230, 50] width 58 height 12
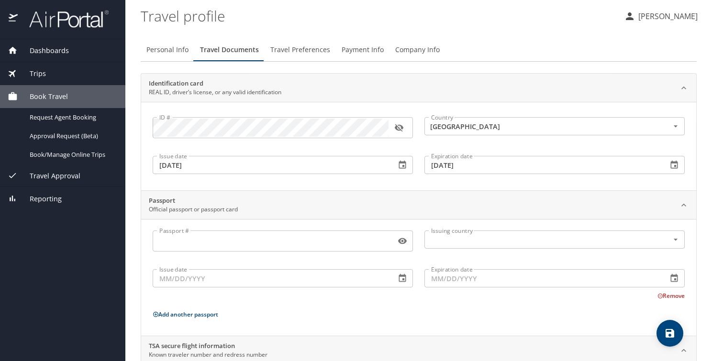
click at [302, 47] on span "Travel Preferences" at bounding box center [300, 50] width 60 height 12
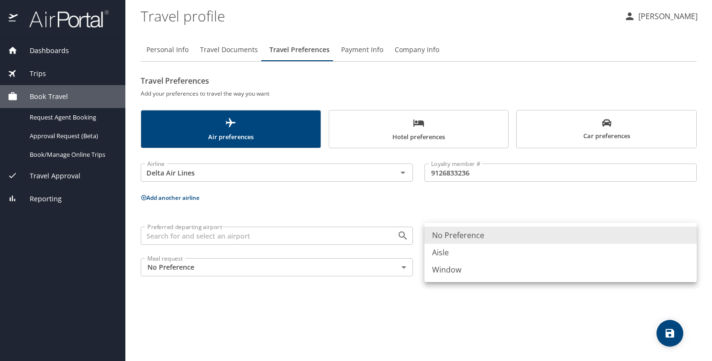
click at [688, 234] on body "Dashboards My Travel Dashboard Trips Current / Future Trips Past Trips Trips Mi…" at bounding box center [356, 180] width 712 height 361
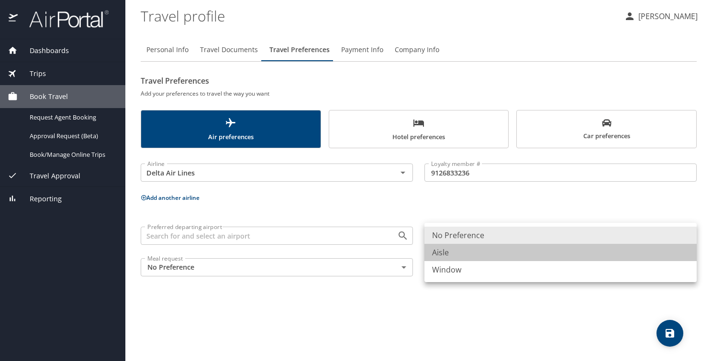
click at [563, 253] on li "Aisle" at bounding box center [560, 252] width 272 height 17
type input "Aisle"
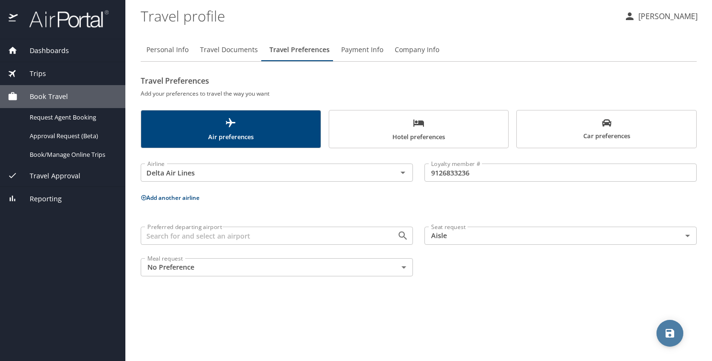
click at [672, 337] on icon "save" at bounding box center [669, 333] width 9 height 9
click at [361, 50] on span "Payment Info" at bounding box center [362, 50] width 42 height 12
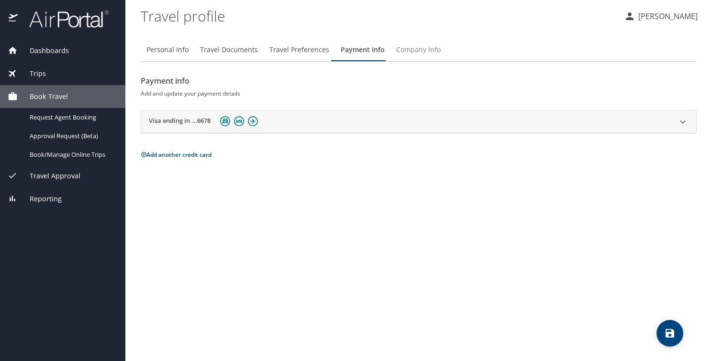
click at [416, 55] on span "Company Info" at bounding box center [418, 50] width 44 height 12
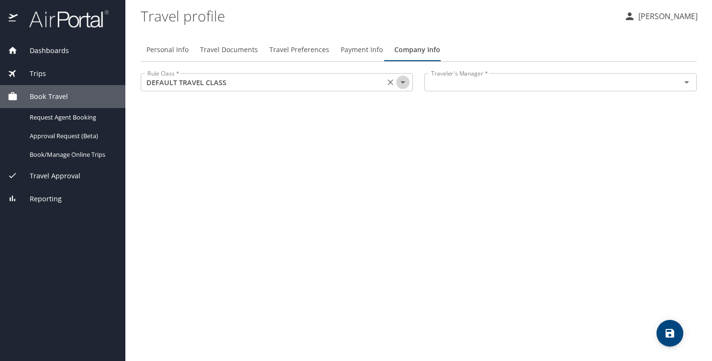
click at [400, 83] on icon "Open" at bounding box center [402, 82] width 11 height 11
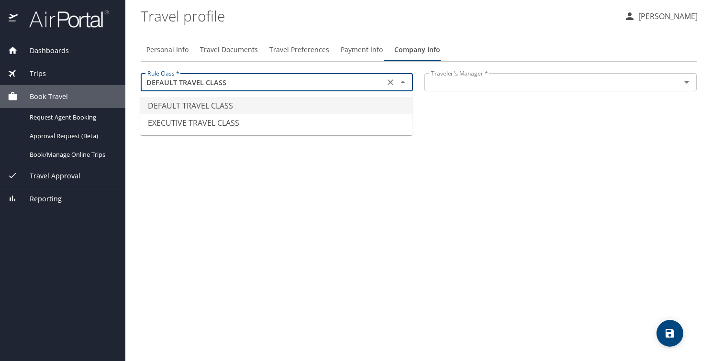
click at [304, 106] on li "DEFAULT TRAVEL CLASS" at bounding box center [276, 105] width 272 height 17
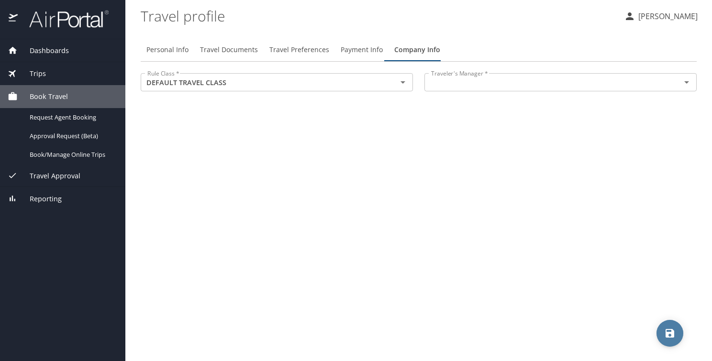
click at [671, 331] on icon "save" at bounding box center [669, 333] width 11 height 11
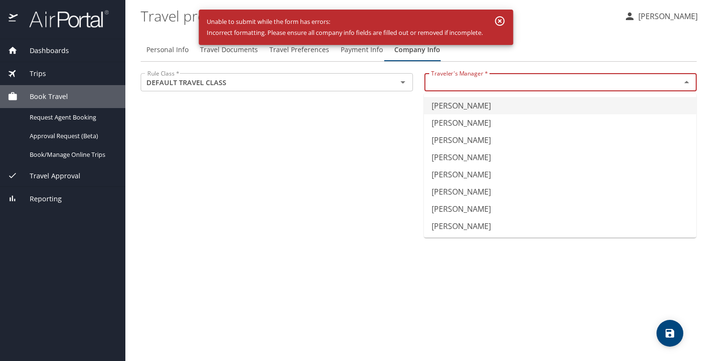
click at [440, 80] on input "text" at bounding box center [546, 82] width 238 height 12
click at [465, 155] on li "Jimmy Slaton" at bounding box center [560, 157] width 272 height 17
type input "Jimmy Slaton"
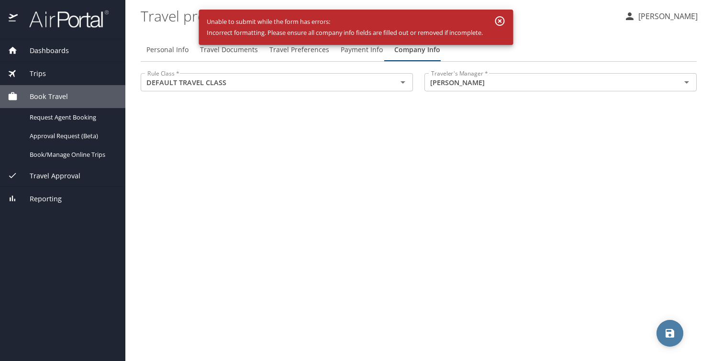
click at [665, 334] on icon "save" at bounding box center [669, 333] width 11 height 11
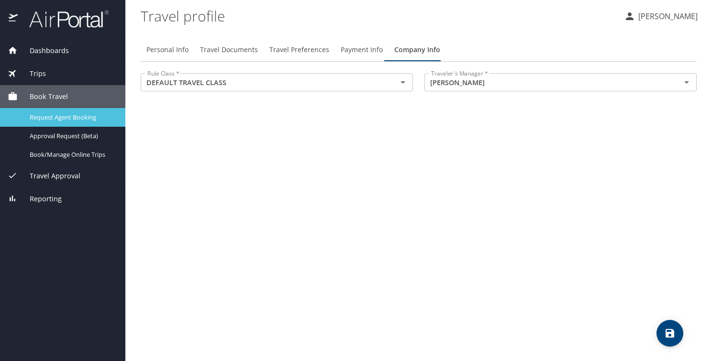
click at [46, 119] on span "Request Agent Booking" at bounding box center [72, 117] width 84 height 9
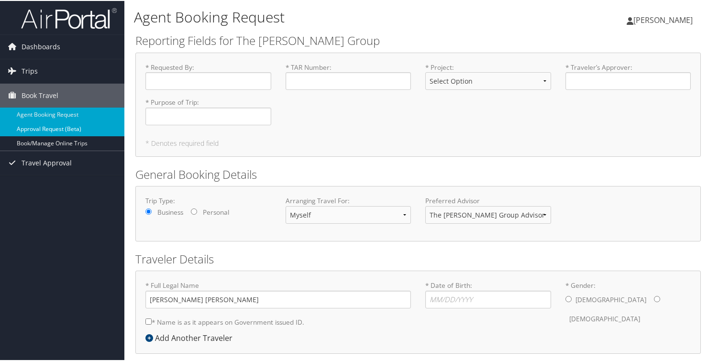
click at [87, 132] on link "Approval Request (Beta)" at bounding box center [62, 128] width 124 height 14
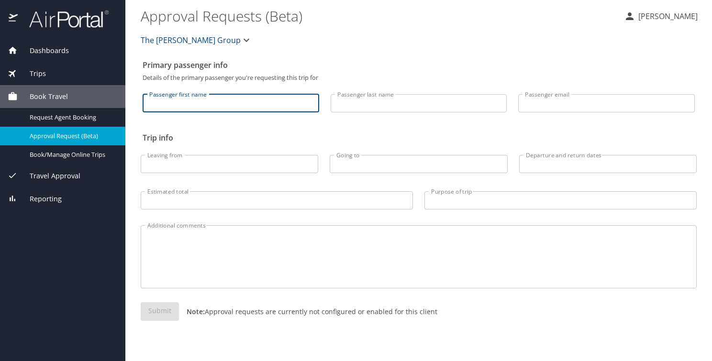
click at [166, 107] on input "Passenger first name" at bounding box center [231, 103] width 177 height 18
type input "[PERSON_NAME]"
type input "[PERSON_NAME][EMAIL_ADDRESS][DOMAIN_NAME]"
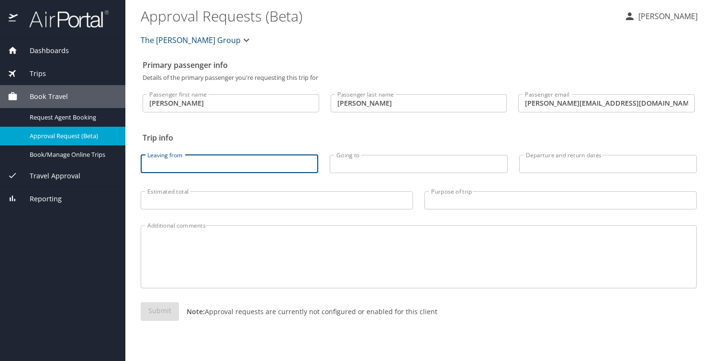
click at [199, 165] on input "Leaving from" at bounding box center [229, 164] width 177 height 18
click at [200, 165] on input "Leaving from" at bounding box center [229, 164] width 177 height 18
type input "m"
type input "MBS"
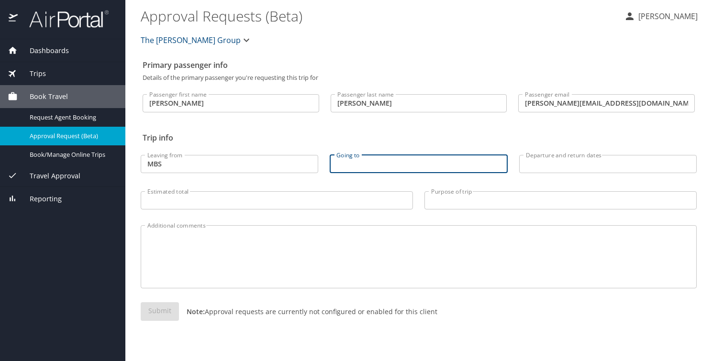
click at [368, 168] on input "Going to" at bounding box center [418, 164] width 177 height 18
type input "g"
type input "GULFPORT, [GEOGRAPHIC_DATA]"
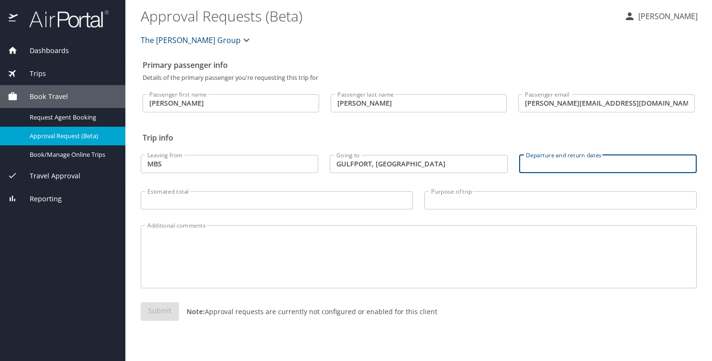
click at [540, 170] on input "Departure and return dates" at bounding box center [607, 164] width 177 height 18
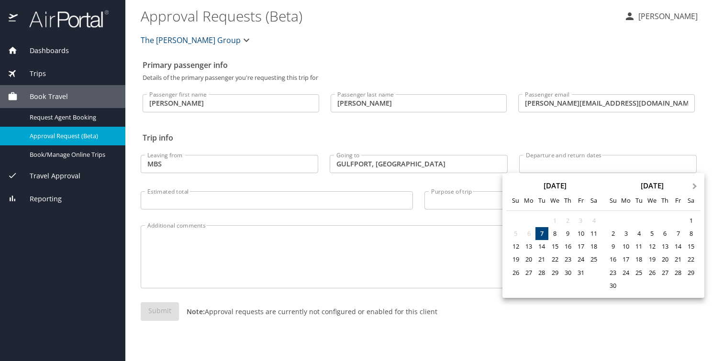
click at [695, 184] on span "Next Month" at bounding box center [695, 186] width 0 height 11
click at [593, 232] on div "8" at bounding box center [593, 233] width 13 height 13
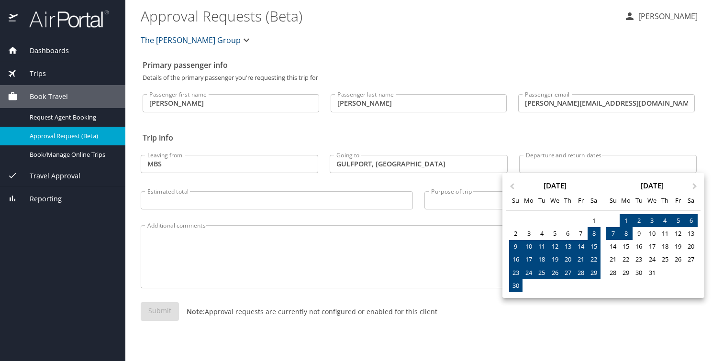
click at [624, 233] on div "8" at bounding box center [625, 233] width 13 height 13
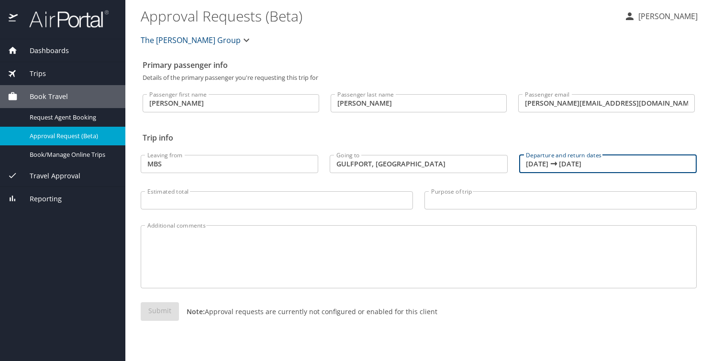
click at [564, 162] on input "[DATE] 🠦 [DATE]" at bounding box center [607, 164] width 177 height 18
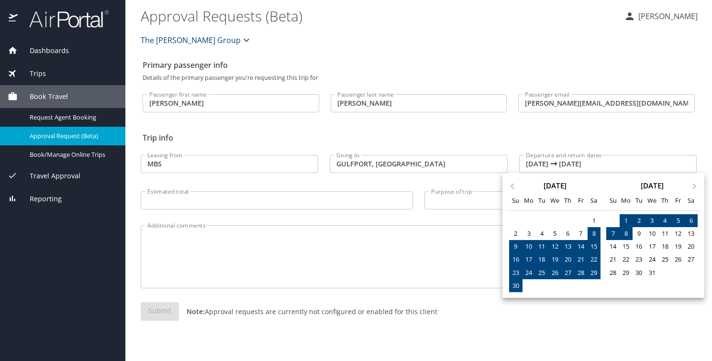
click at [624, 233] on div "8" at bounding box center [625, 233] width 13 height 13
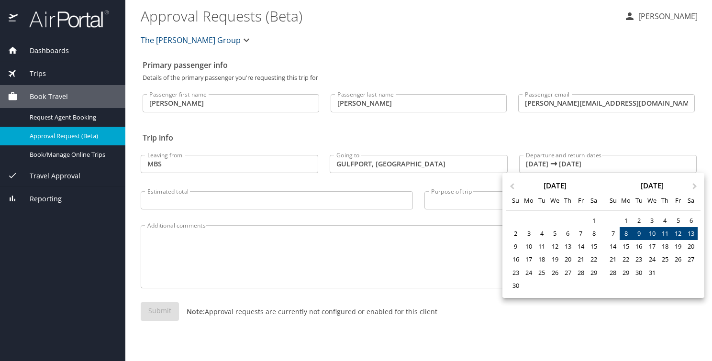
click at [693, 233] on div "13" at bounding box center [691, 233] width 13 height 13
type input "[DATE] 🠦 [DATE]"
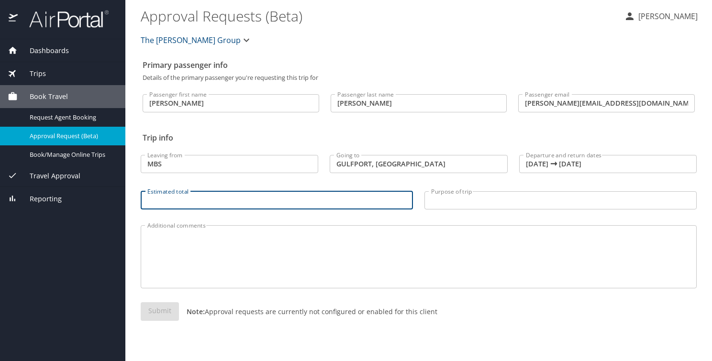
click at [183, 204] on input "Estimated total" at bounding box center [277, 200] width 272 height 18
type input "750.00"
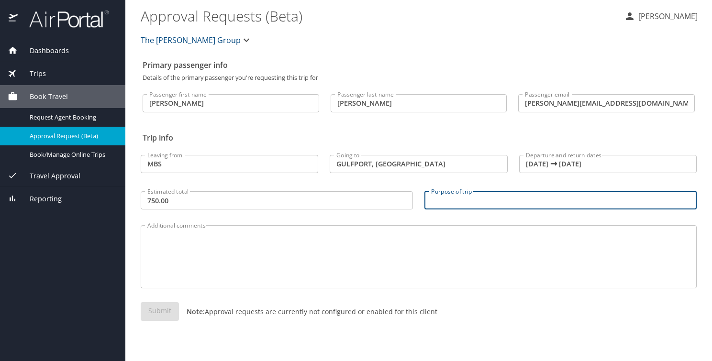
click at [457, 201] on input "Purpose of trip" at bounding box center [560, 200] width 272 height 18
click at [456, 199] on input "Purpose of trip" at bounding box center [560, 200] width 272 height 18
type input "a"
click at [456, 199] on input "Attend TRSP RV" at bounding box center [560, 200] width 272 height 18
type input "Attend TRSP RVTP Work Group"
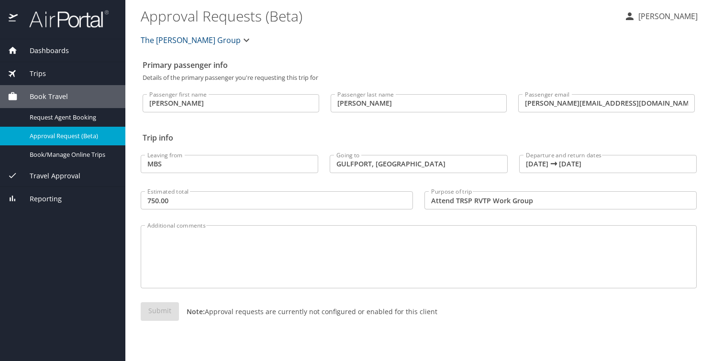
click at [51, 201] on span "Reporting" at bounding box center [40, 199] width 44 height 11
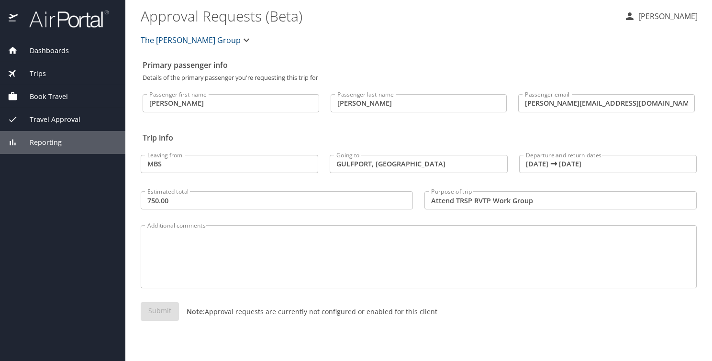
click at [44, 142] on span "Reporting" at bounding box center [40, 142] width 44 height 11
click at [37, 74] on span "Trips" at bounding box center [32, 73] width 28 height 11
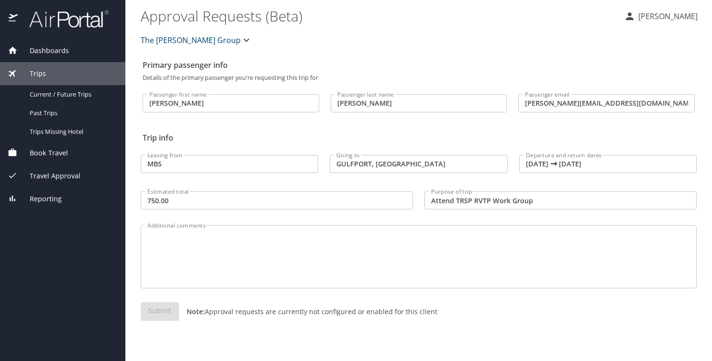
click at [52, 48] on span "Dashboards" at bounding box center [43, 50] width 51 height 11
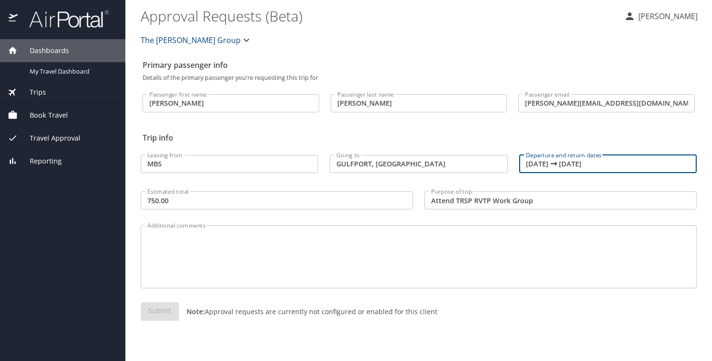
click at [556, 159] on input "[DATE] 🠦 [DATE]" at bounding box center [607, 164] width 177 height 18
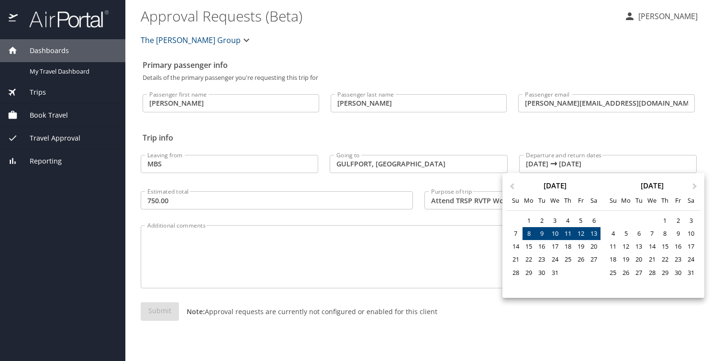
click at [414, 255] on div at bounding box center [356, 180] width 712 height 361
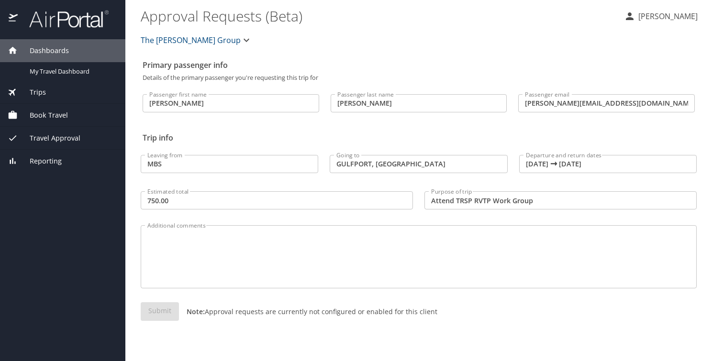
click at [73, 32] on div at bounding box center [62, 19] width 125 height 39
click at [241, 38] on icon "button" at bounding box center [246, 39] width 11 height 11
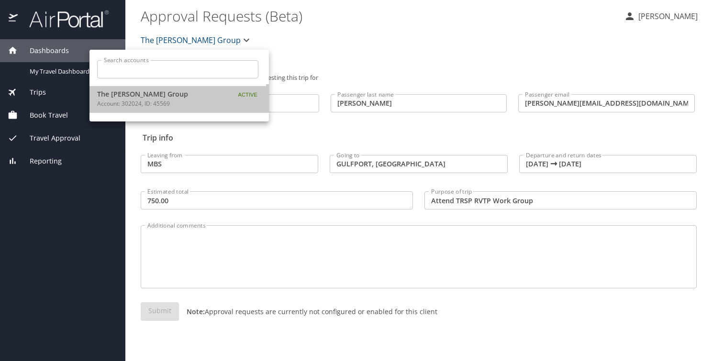
click at [147, 105] on p "Account: 302024, ID: 45569" at bounding box center [157, 103] width 120 height 9
